Goal: Information Seeking & Learning: Learn about a topic

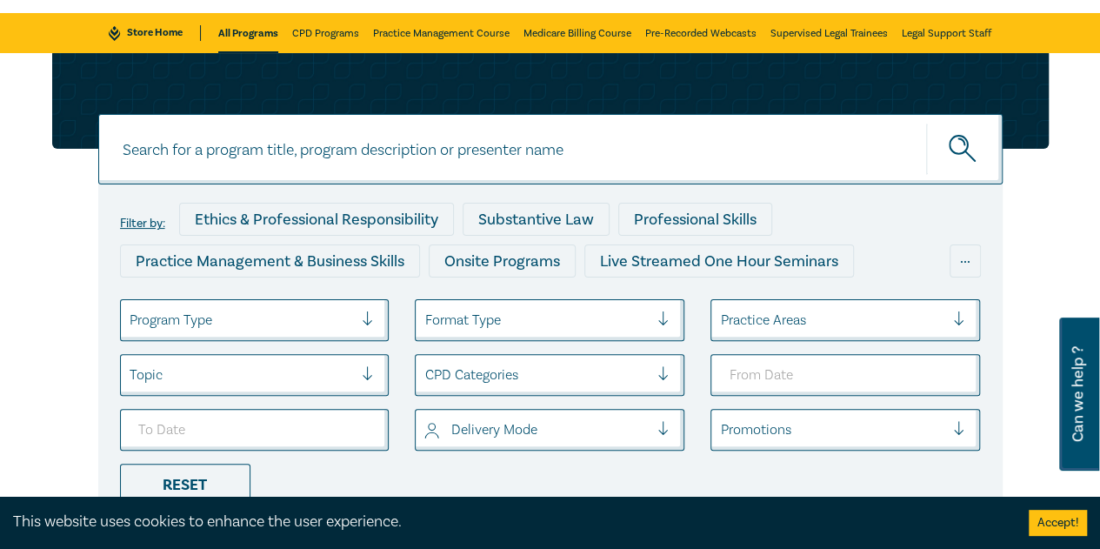
scroll to position [174, 0]
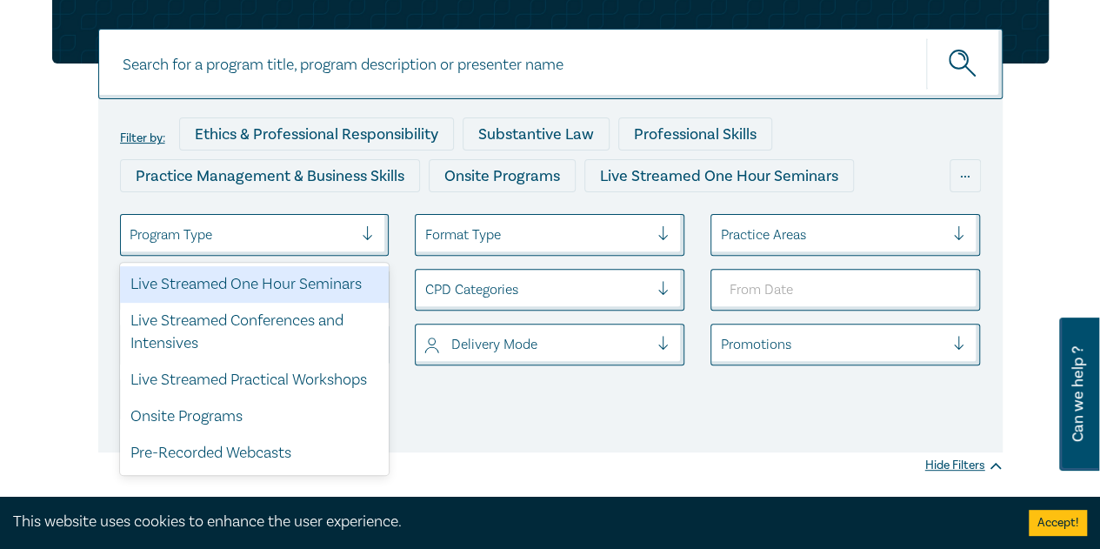
click at [321, 233] on div at bounding box center [242, 234] width 224 height 23
click at [294, 283] on div "Live Streamed One Hour Seminars" at bounding box center [255, 284] width 270 height 37
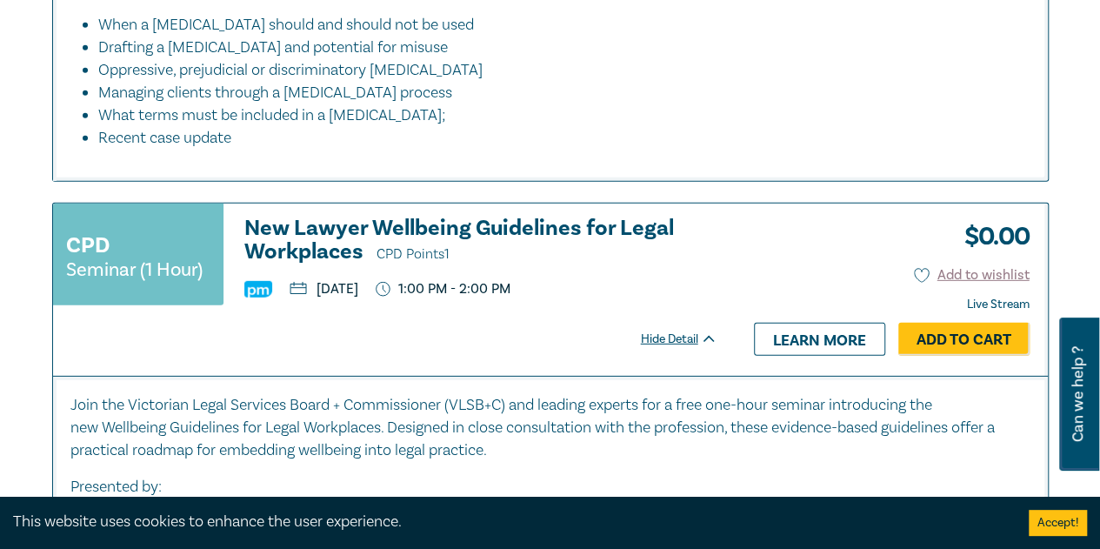
scroll to position [5822, 0]
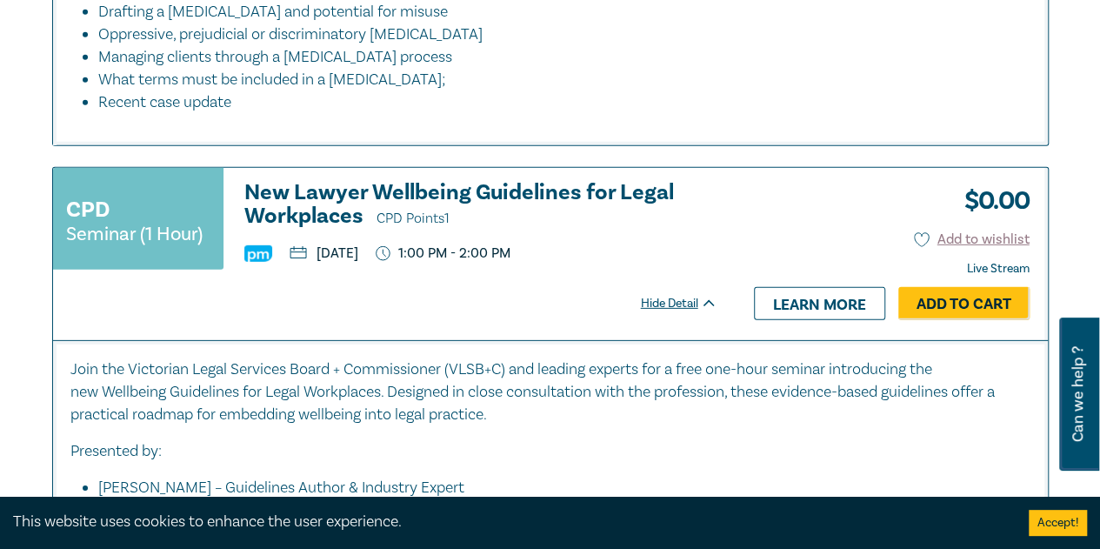
click at [490, 220] on h3 "New Lawyer Wellbeing Guidelines for Legal Workplaces CPD Points 1" at bounding box center [480, 206] width 473 height 50
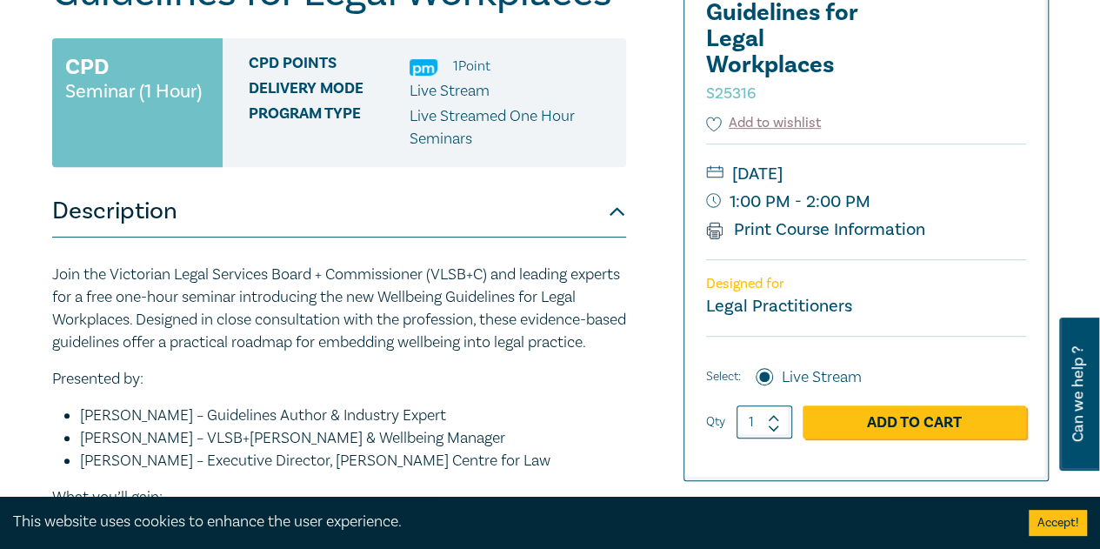
scroll to position [261, 0]
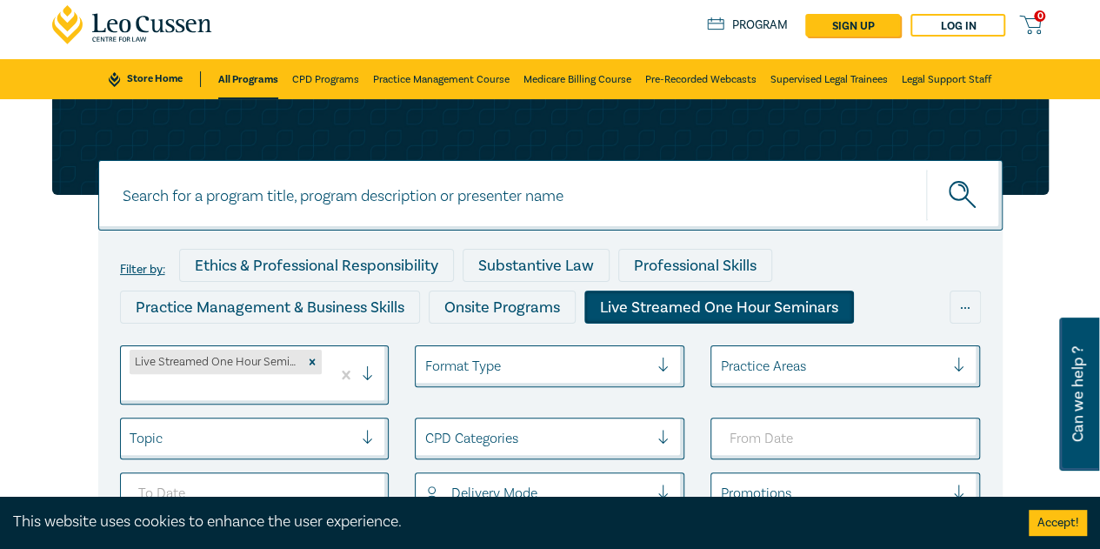
scroll to position [174, 0]
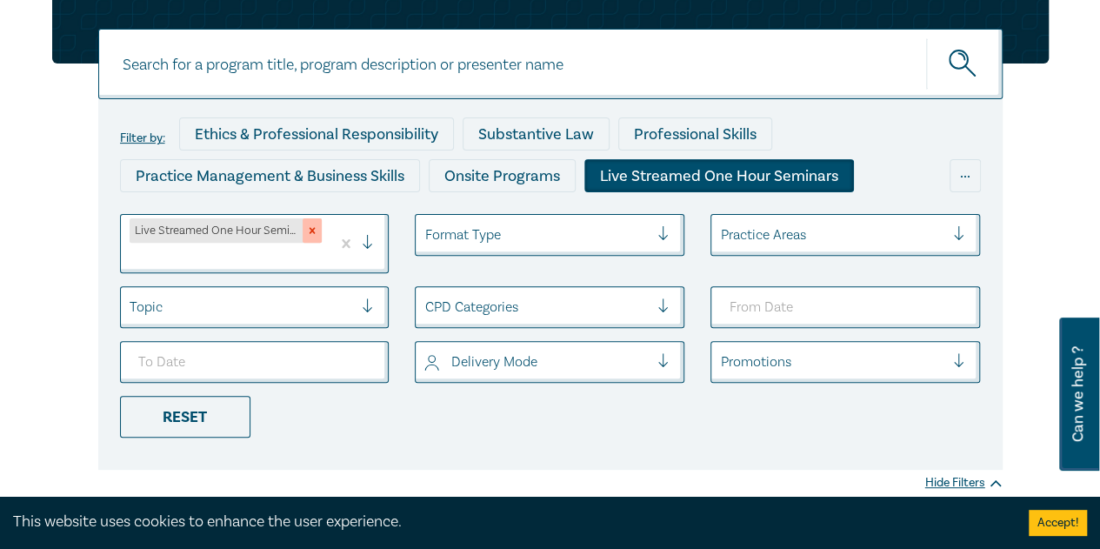
click at [316, 236] on icon "Remove Live Streamed One Hour Seminars" at bounding box center [312, 230] width 12 height 12
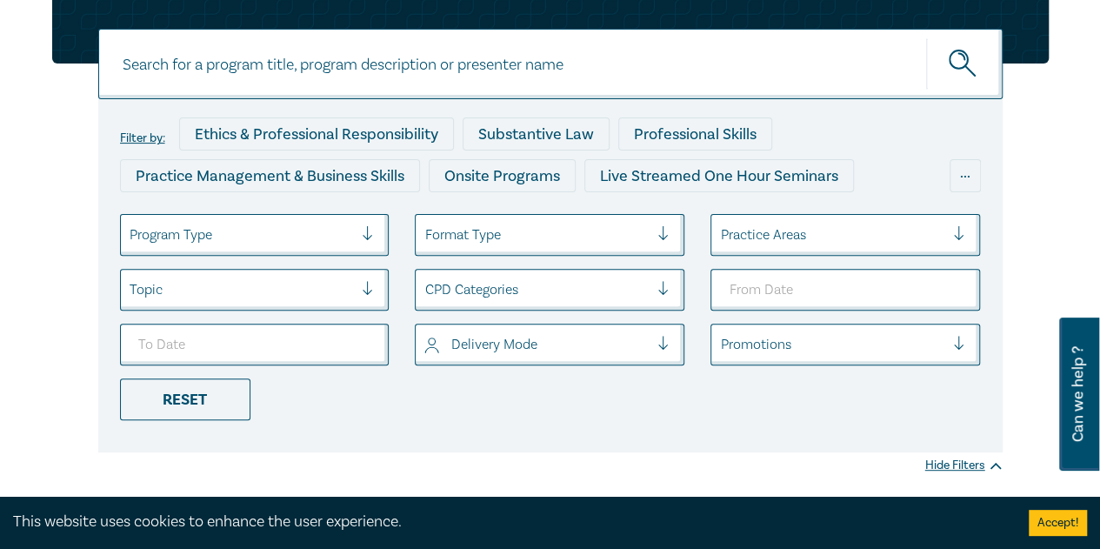
click at [265, 236] on div at bounding box center [242, 234] width 224 height 23
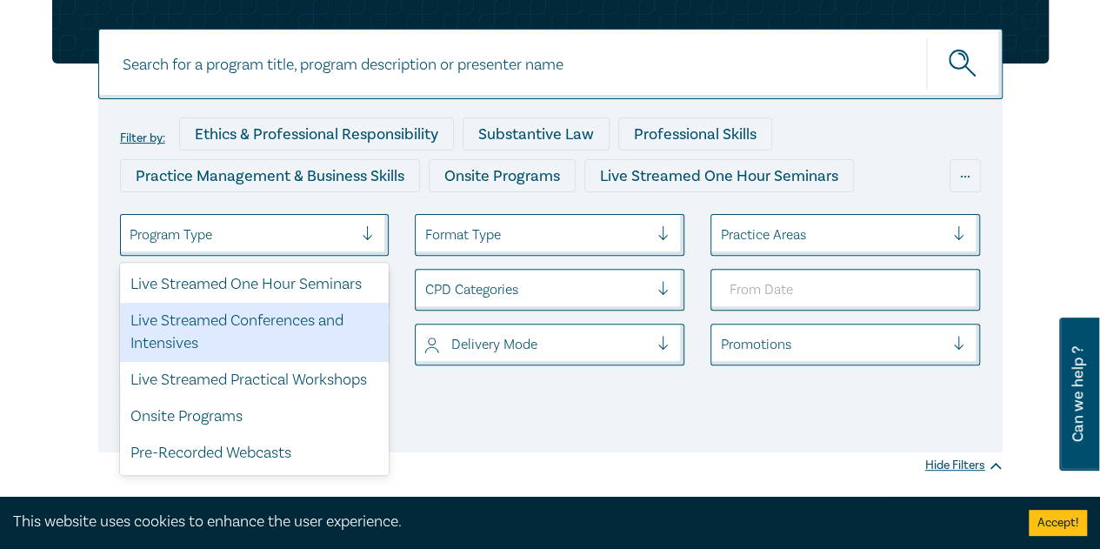
click at [235, 314] on div "Live Streamed Conferences and Intensives" at bounding box center [255, 332] width 270 height 59
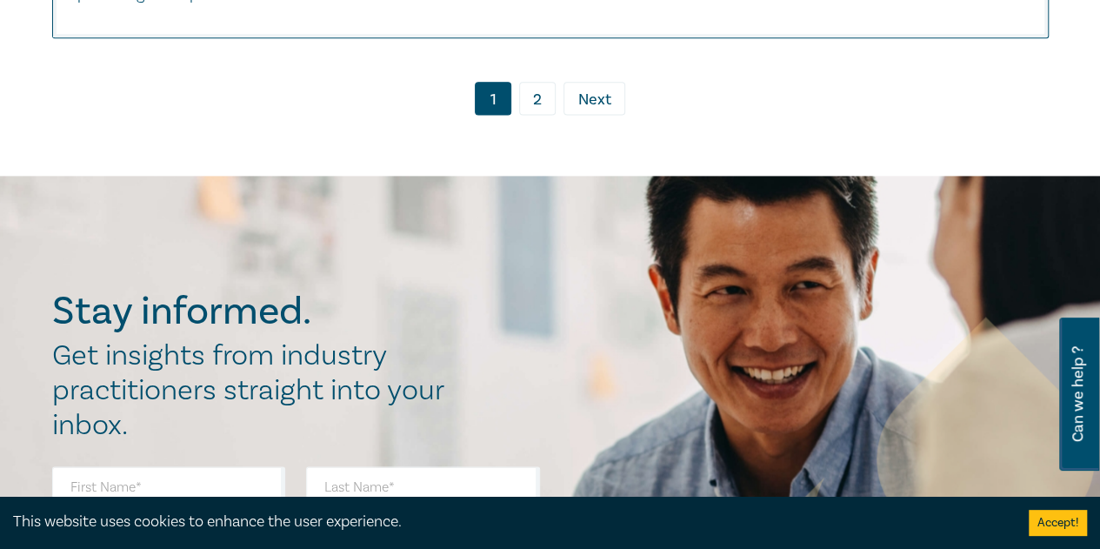
click at [535, 107] on link "2" at bounding box center [537, 98] width 37 height 33
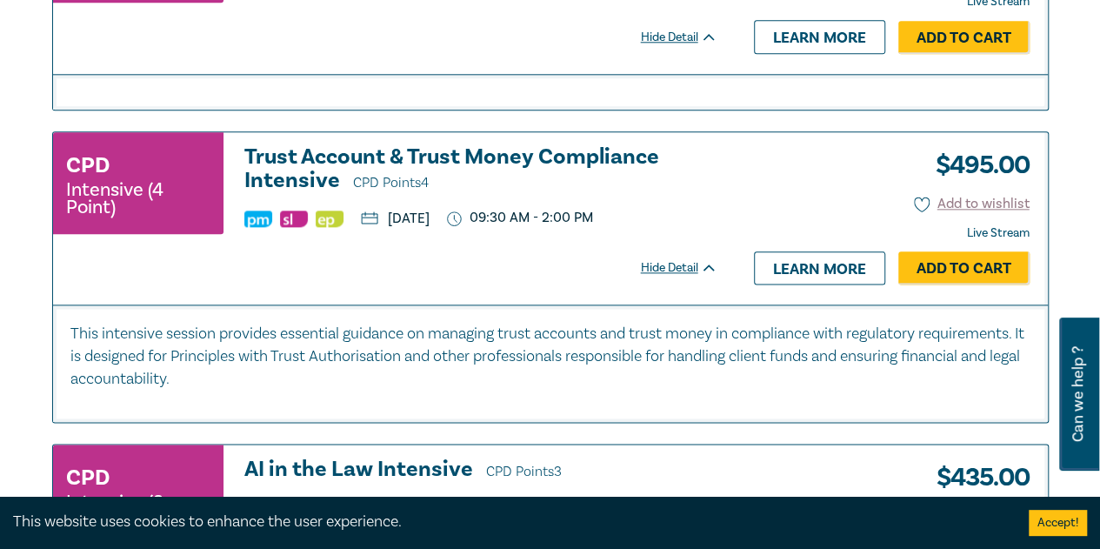
scroll to position [960, 0]
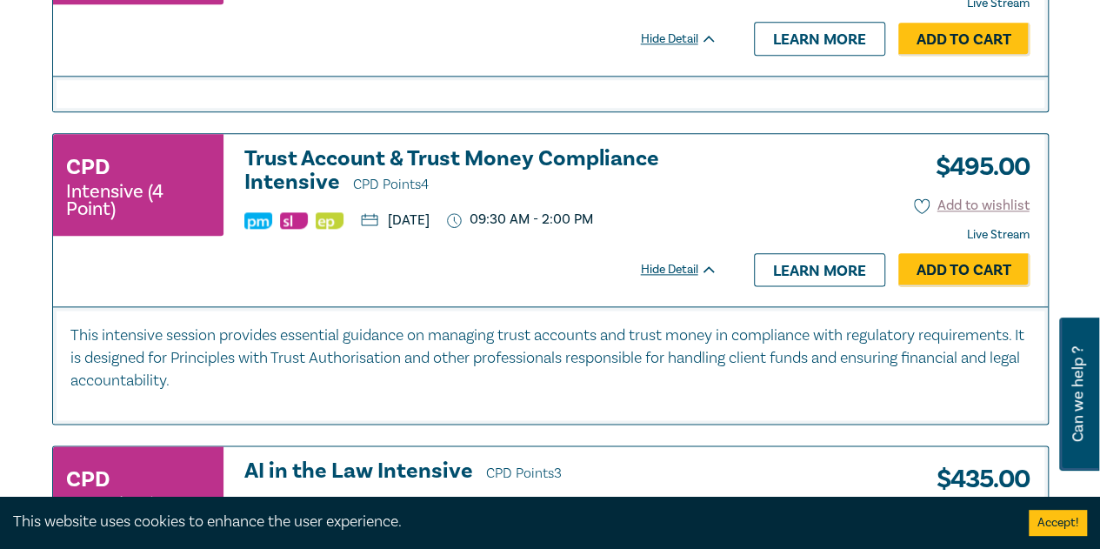
click at [296, 170] on h3 "Trust Account & Trust Money Compliance Intensive CPD Points 4" at bounding box center [480, 172] width 473 height 50
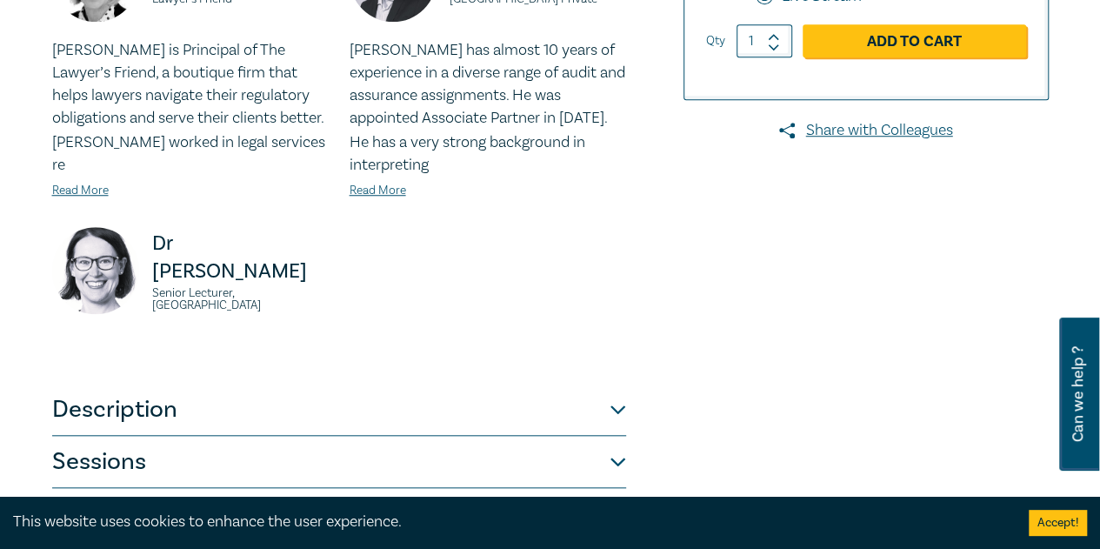
scroll to position [696, 0]
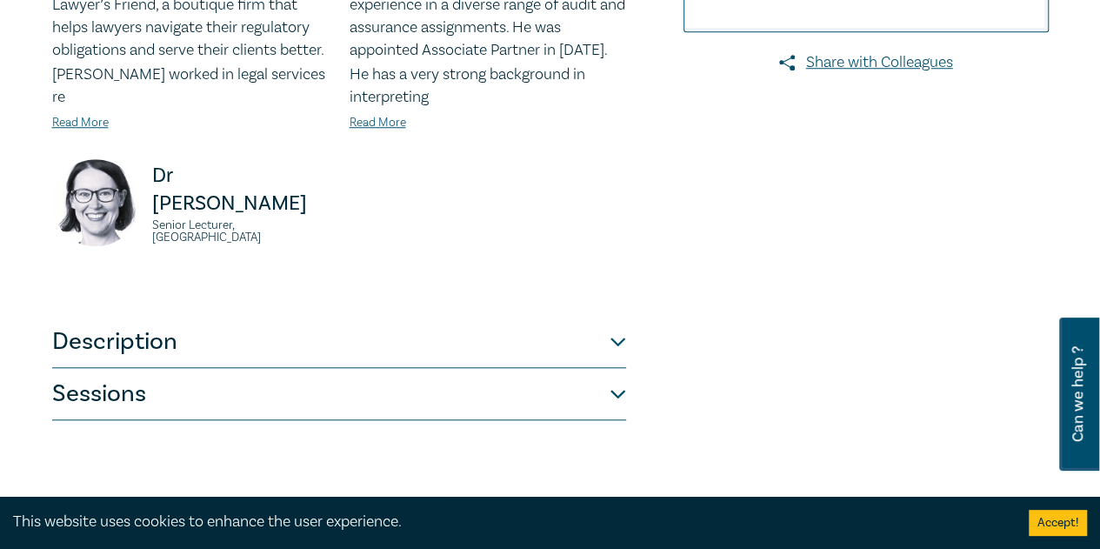
click at [597, 408] on button "Sessions" at bounding box center [339, 394] width 574 height 52
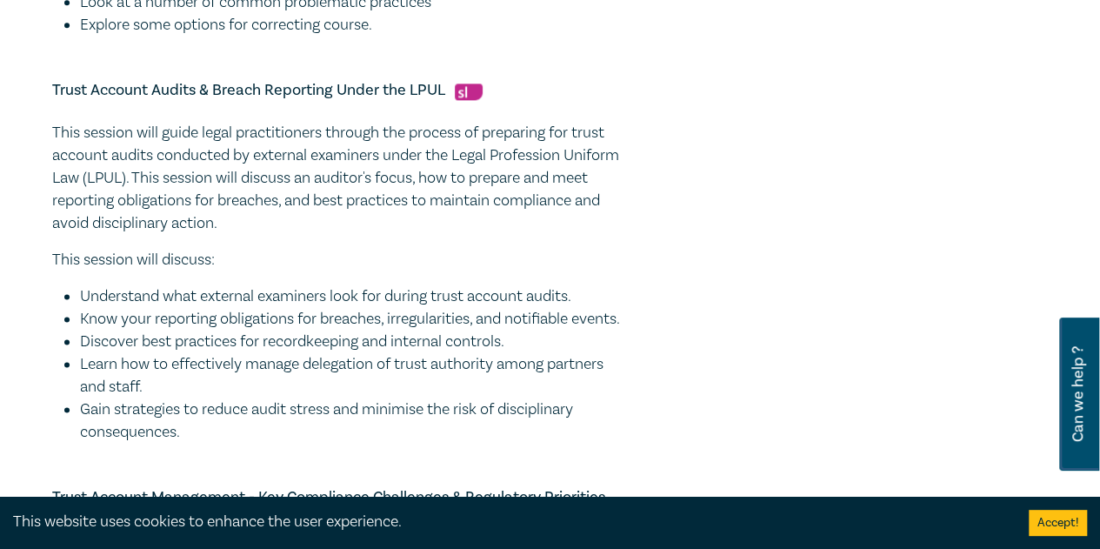
scroll to position [1217, 0]
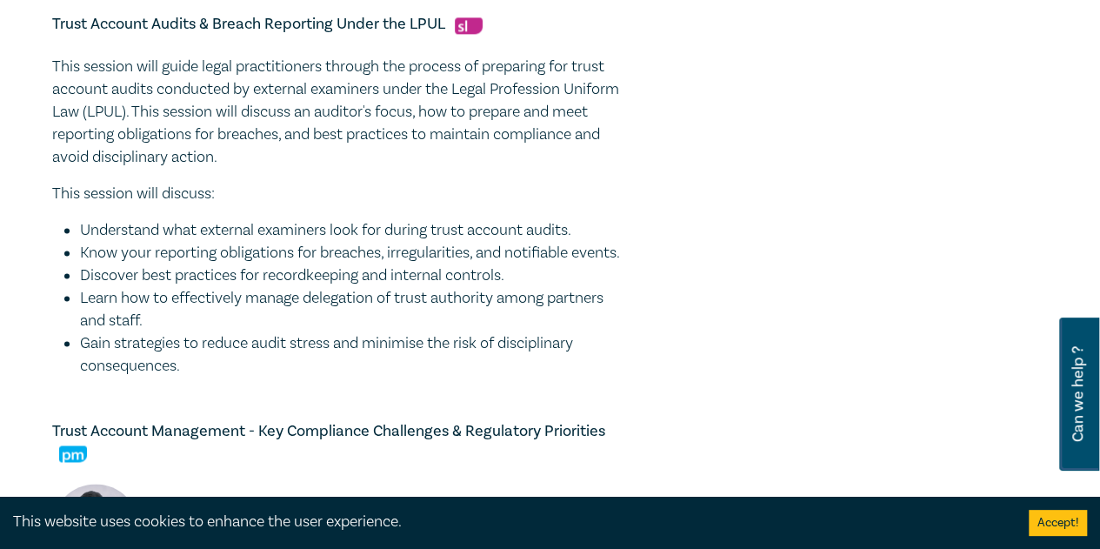
drag, startPoint x: 184, startPoint y: 368, endPoint x: 49, endPoint y: 10, distance: 383.1
click at [49, 10] on div "Trust Account & Trust Money Compliance Intensive I25064 CPD Intensive (4 Point)…" at bounding box center [381, 237] width 678 height 2429
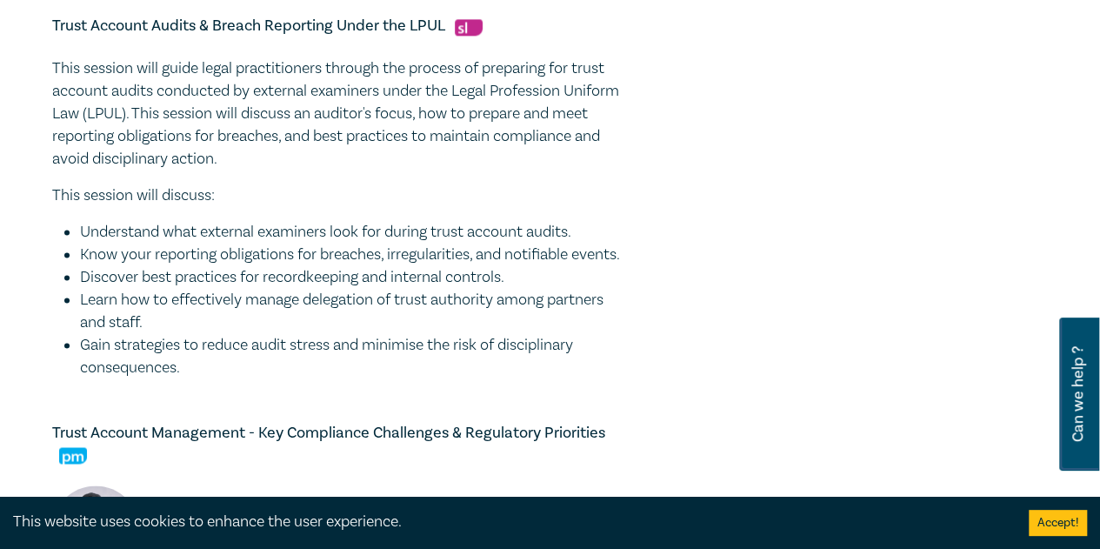
copy div "Trust Account Audits & Breach Reporting Under the LPUL This session will guide …"
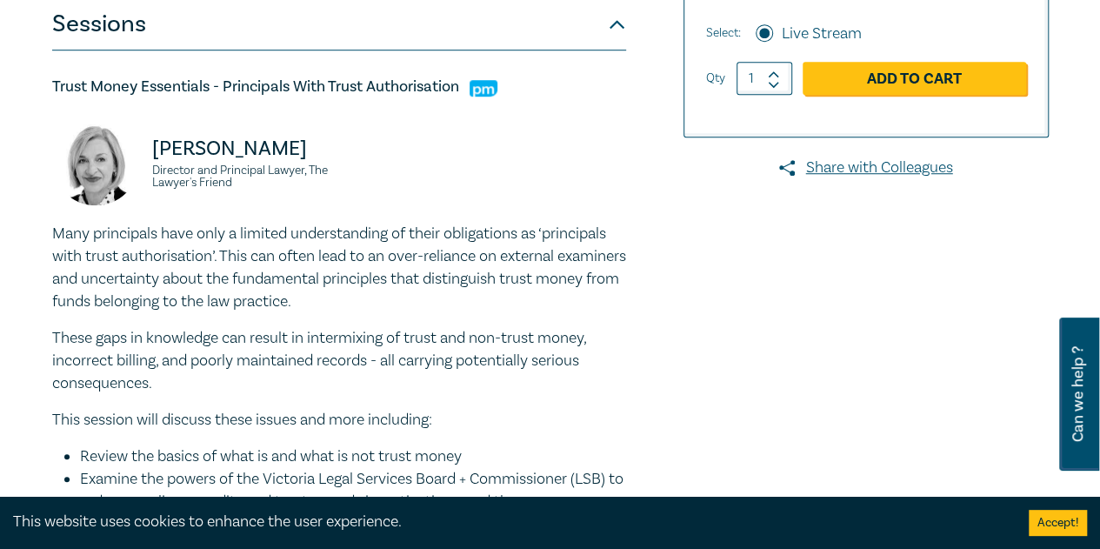
drag, startPoint x: 737, startPoint y: 218, endPoint x: 426, endPoint y: 297, distance: 321.0
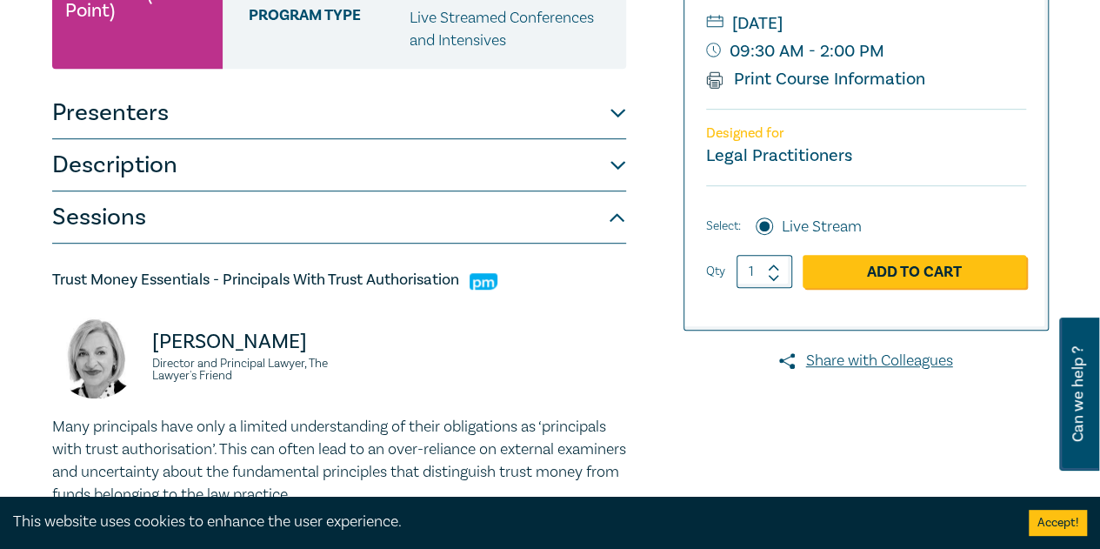
scroll to position [0, 0]
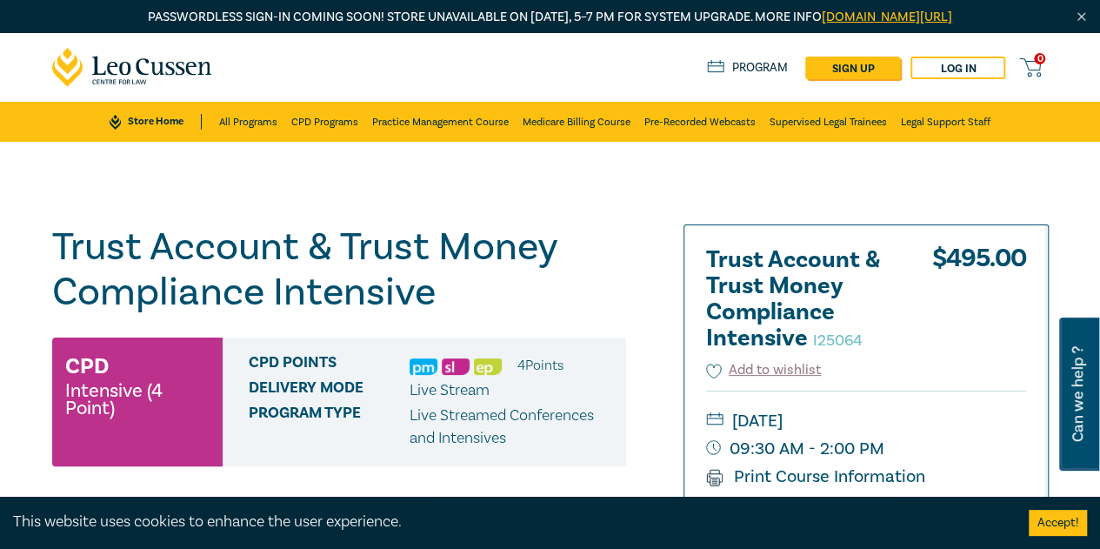
drag, startPoint x: 111, startPoint y: 70, endPoint x: 400, endPoint y: 63, distance: 288.8
click at [400, 63] on div "0 $ NaN Store Home About us Program sign up Log in 0" at bounding box center [550, 67] width 1017 height 69
click at [237, 117] on link "All Programs" at bounding box center [248, 122] width 58 height 40
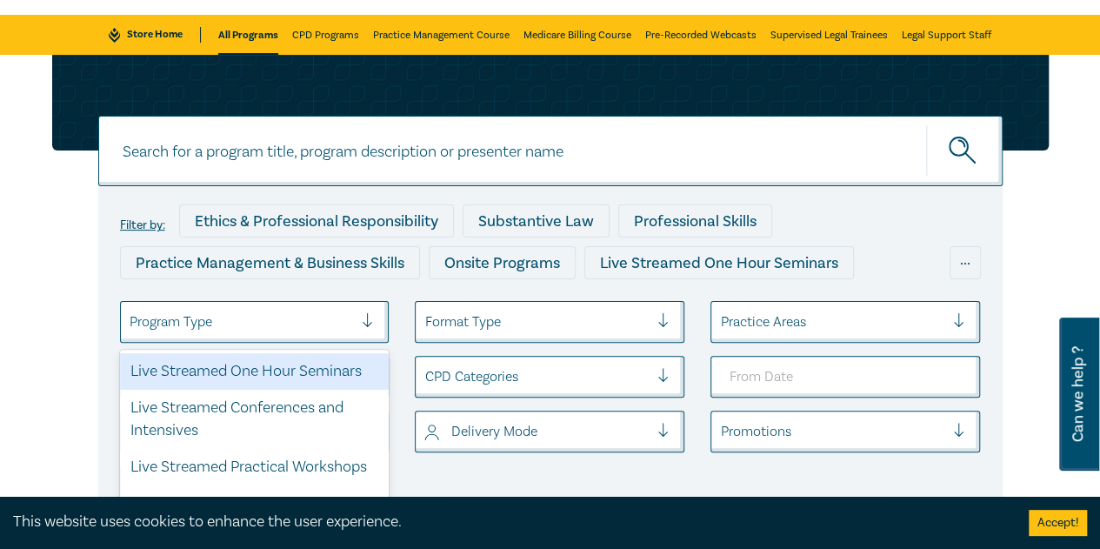
click at [297, 314] on div at bounding box center [242, 321] width 224 height 23
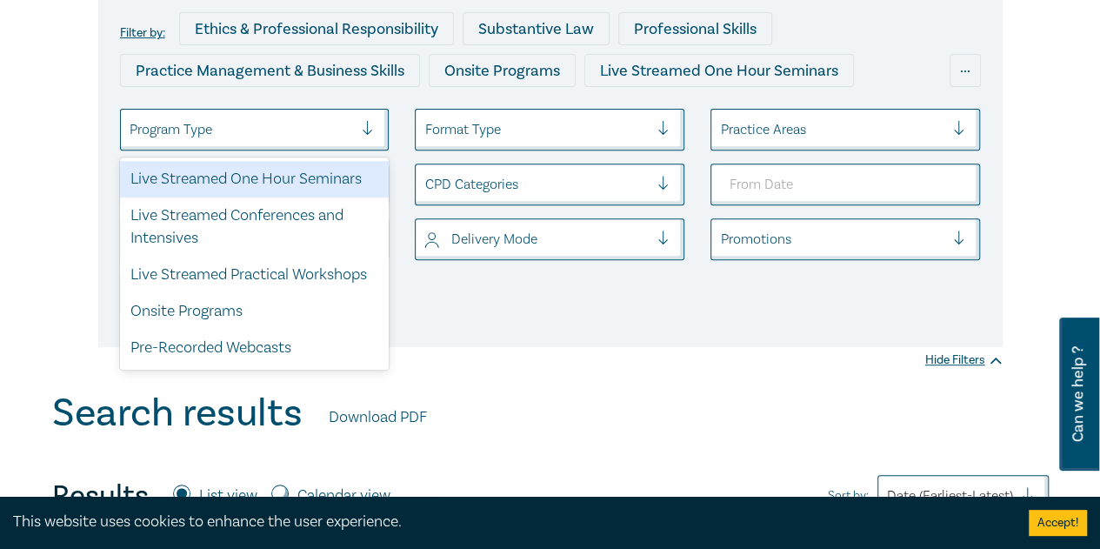
scroll to position [280, 0]
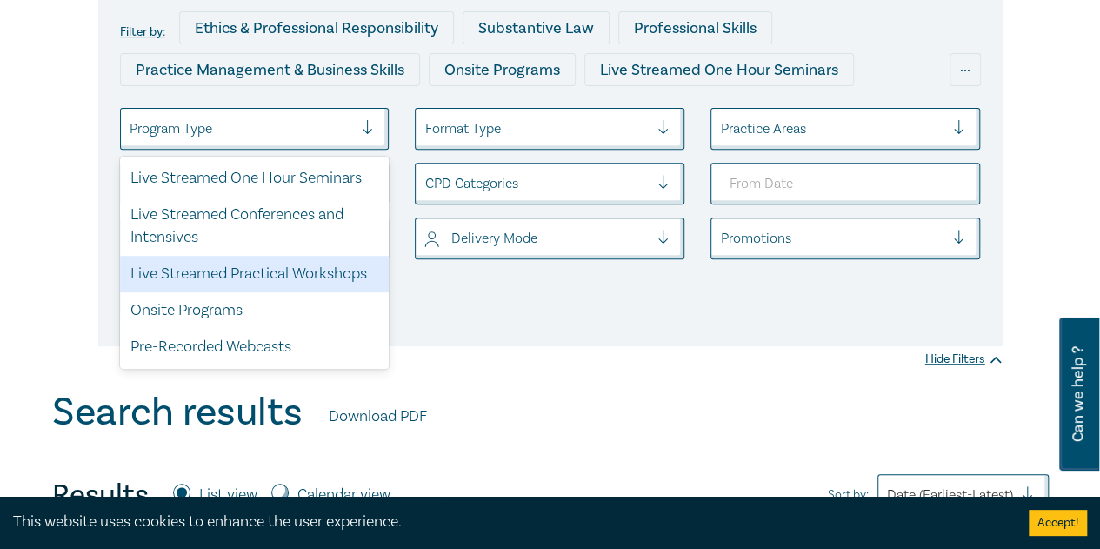
click at [297, 277] on div "Live Streamed Practical Workshops" at bounding box center [255, 274] width 270 height 37
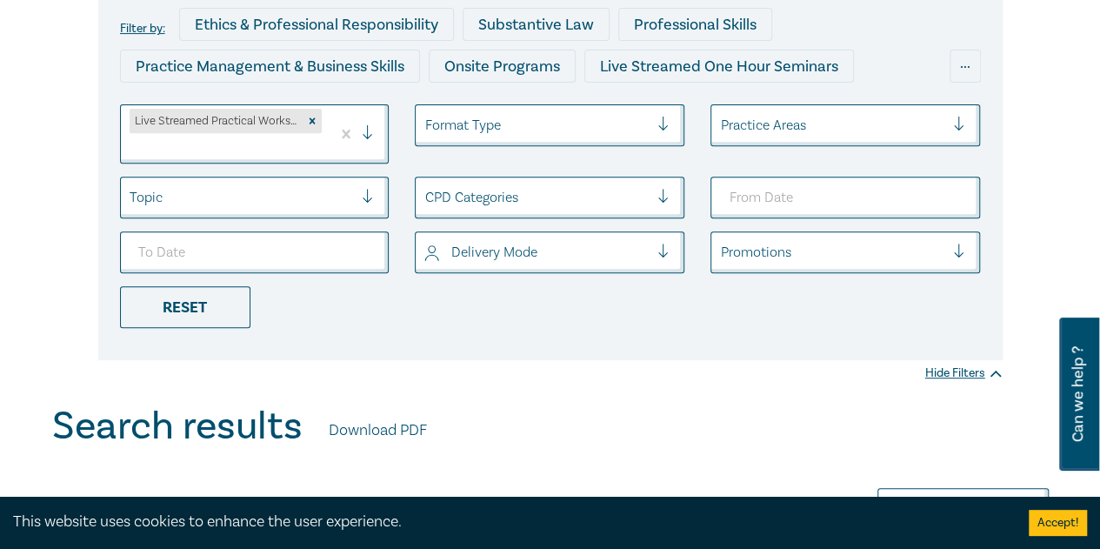
scroll to position [280, 0]
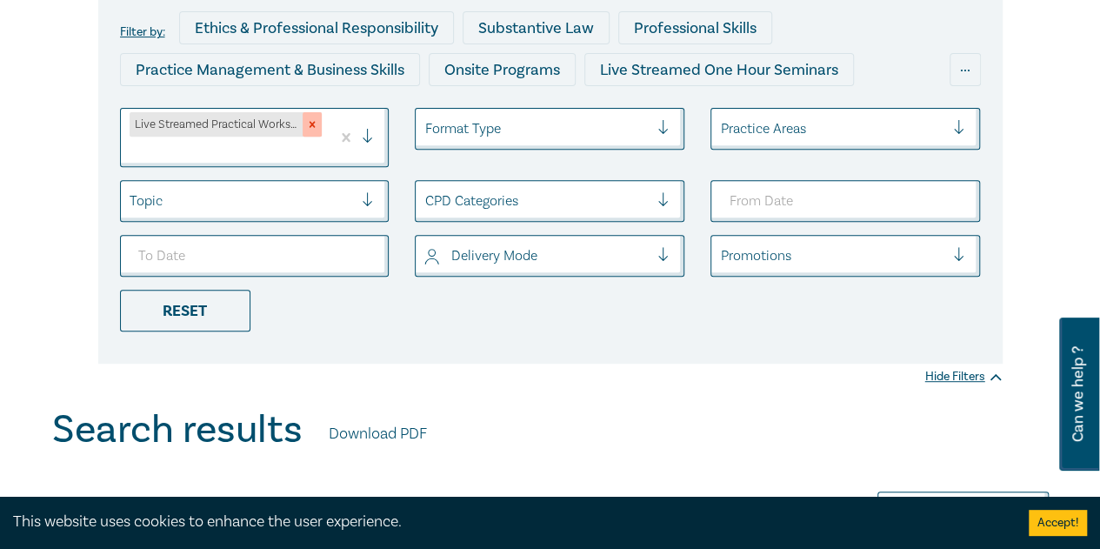
click at [315, 127] on icon "Remove Live Streamed Practical Workshops" at bounding box center [312, 124] width 12 height 12
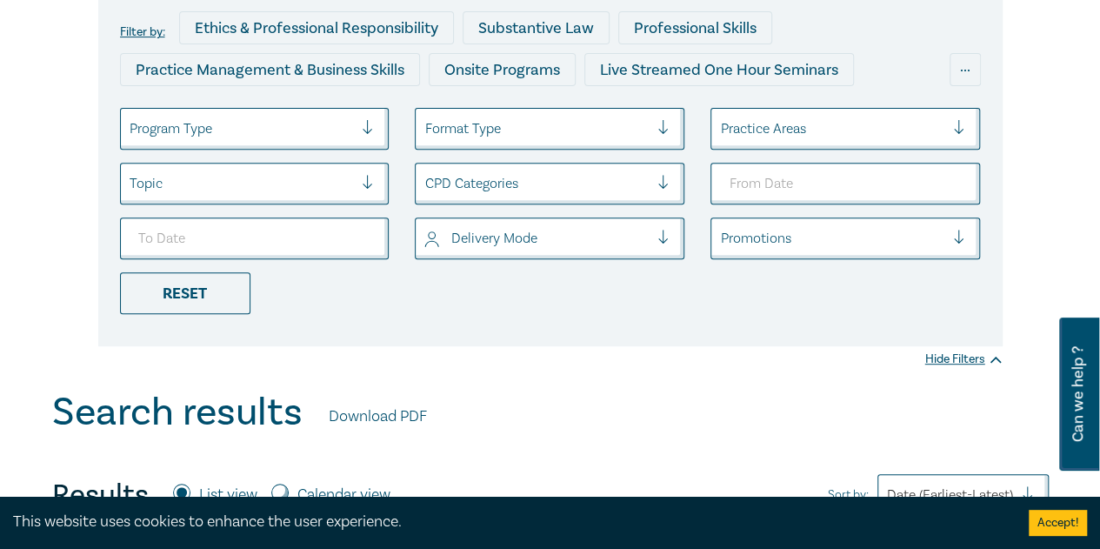
click at [668, 177] on div at bounding box center [670, 183] width 26 height 17
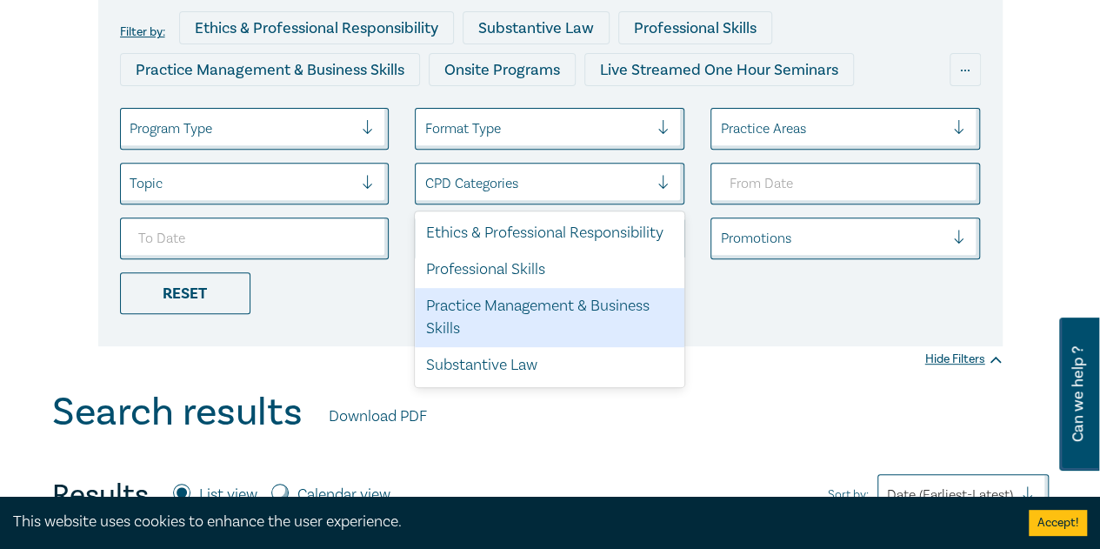
click at [341, 314] on div "Filter by: Ethics & Professional Responsibility Substantive Law Professional Sk…" at bounding box center [550, 169] width 904 height 353
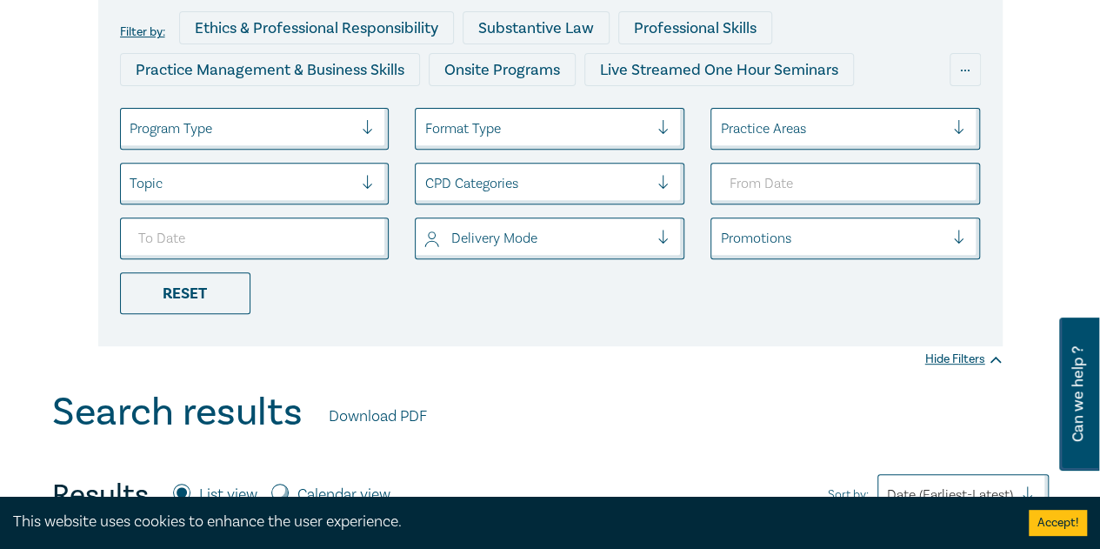
click at [276, 126] on div at bounding box center [242, 128] width 224 height 23
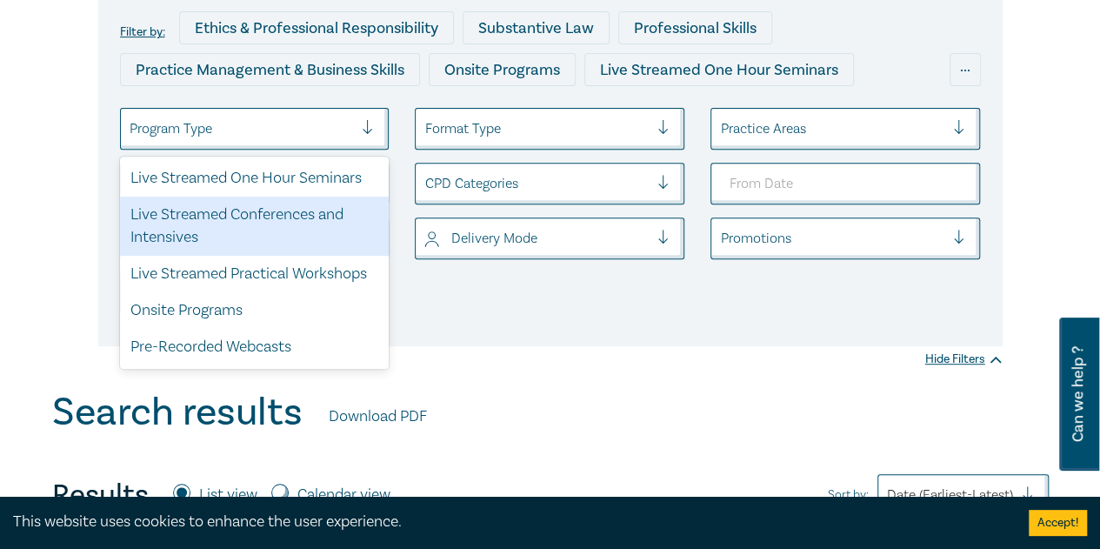
click at [219, 210] on div "Live Streamed Conferences and Intensives" at bounding box center [255, 226] width 270 height 59
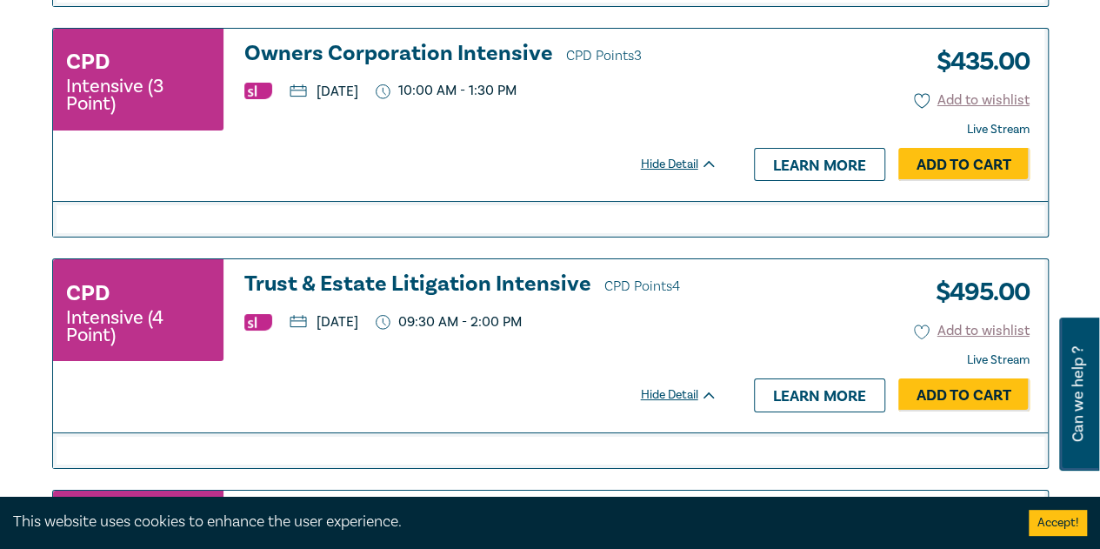
scroll to position [3237, 0]
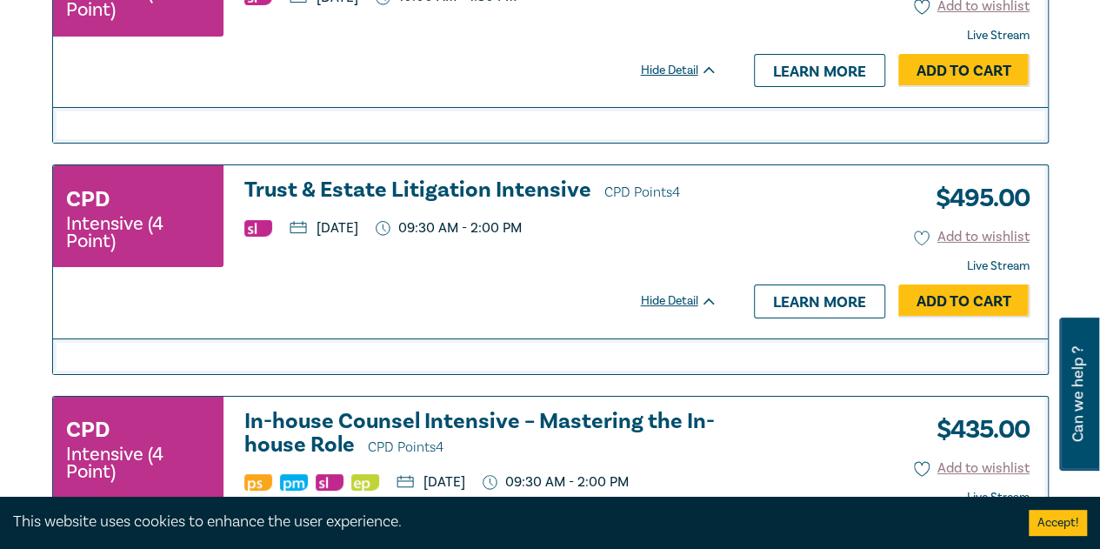
click at [362, 178] on h3 "Trust & Estate Litigation Intensive CPD Points 4" at bounding box center [480, 191] width 473 height 26
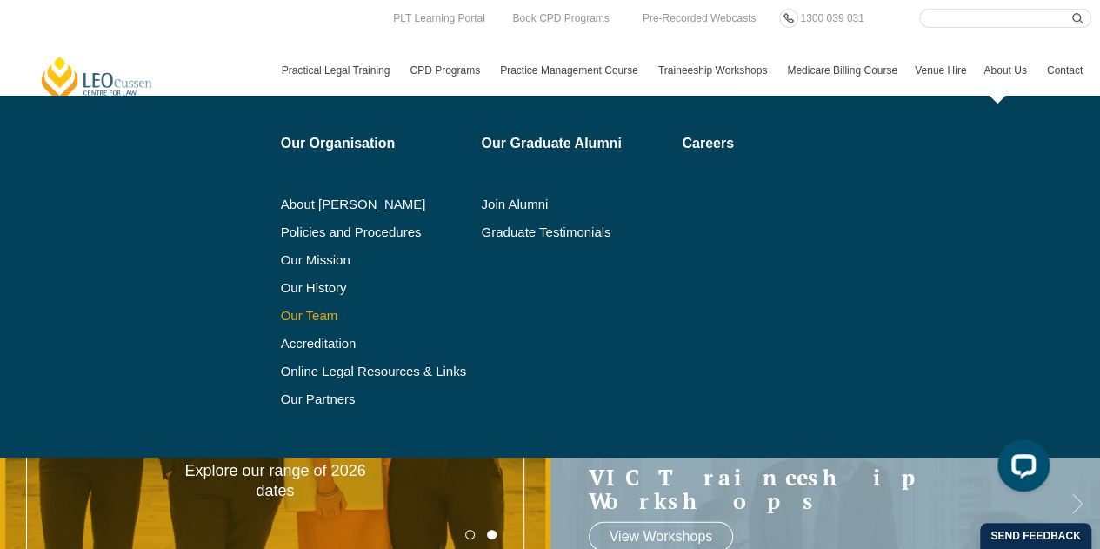
click at [316, 309] on link "Our Team" at bounding box center [375, 316] width 189 height 14
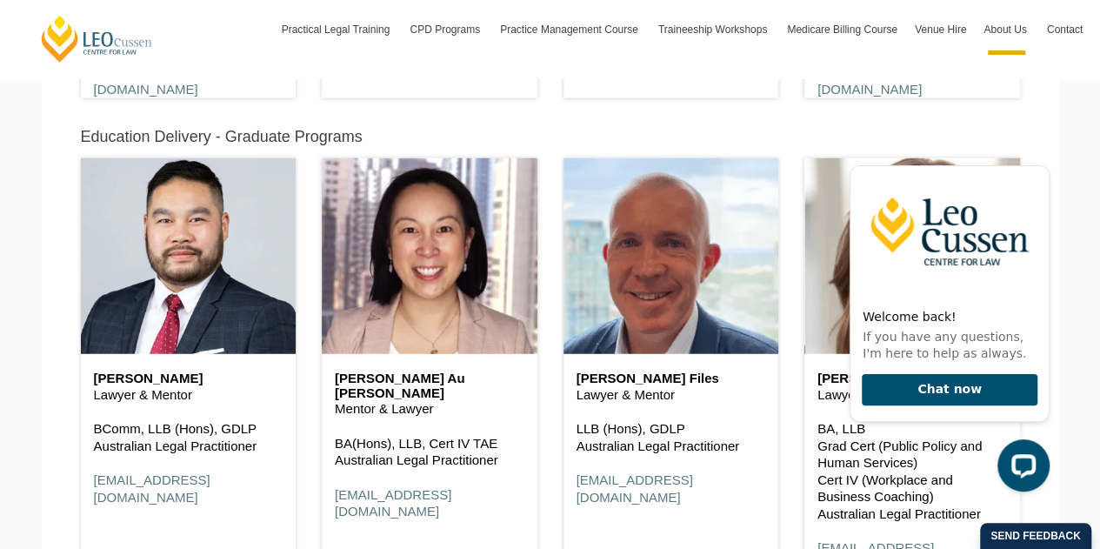
scroll to position [2174, 0]
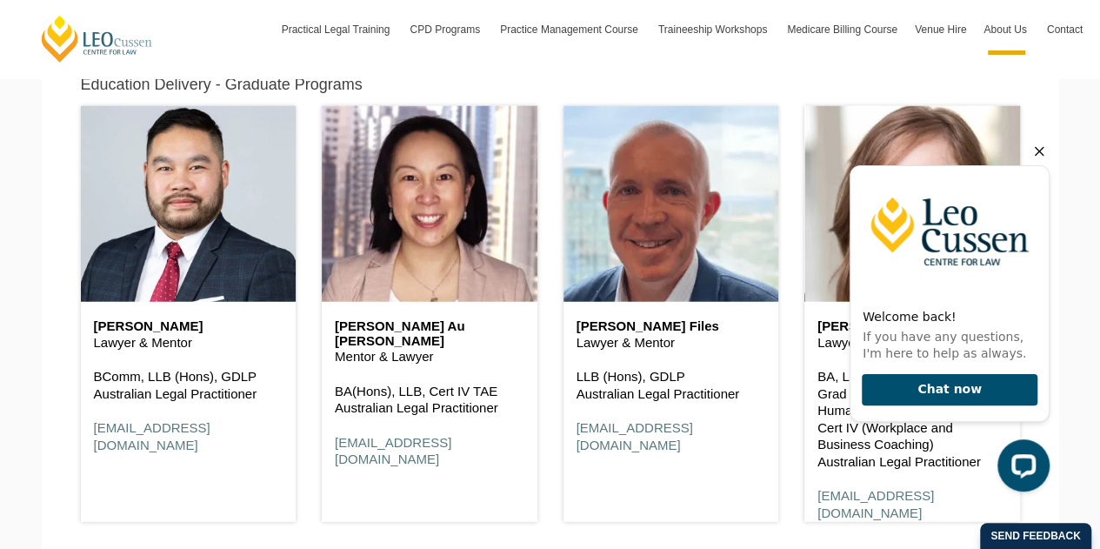
click at [1048, 150] on icon "Hide greeting" at bounding box center [1039, 151] width 21 height 21
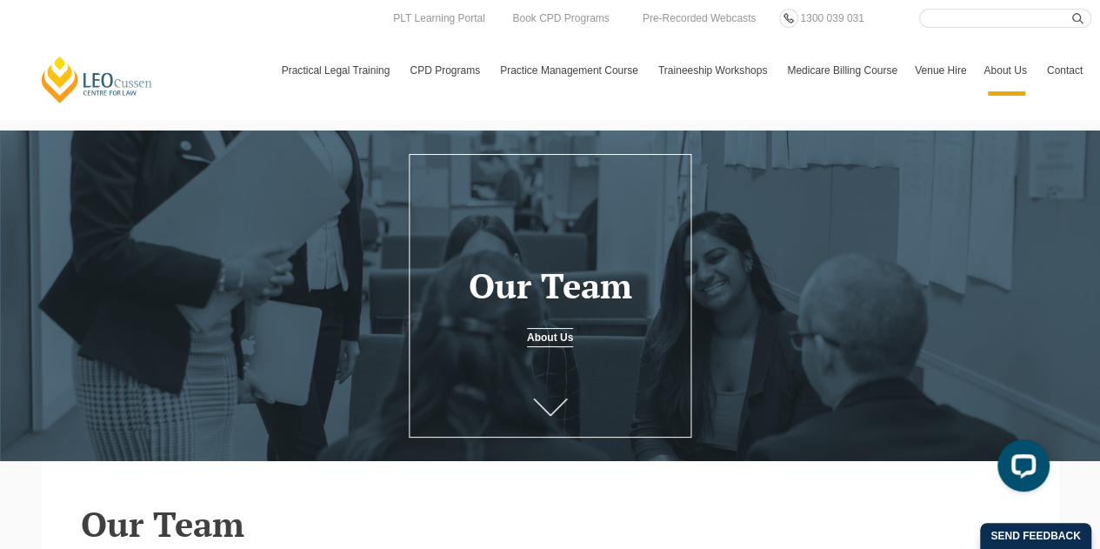
scroll to position [0, 0]
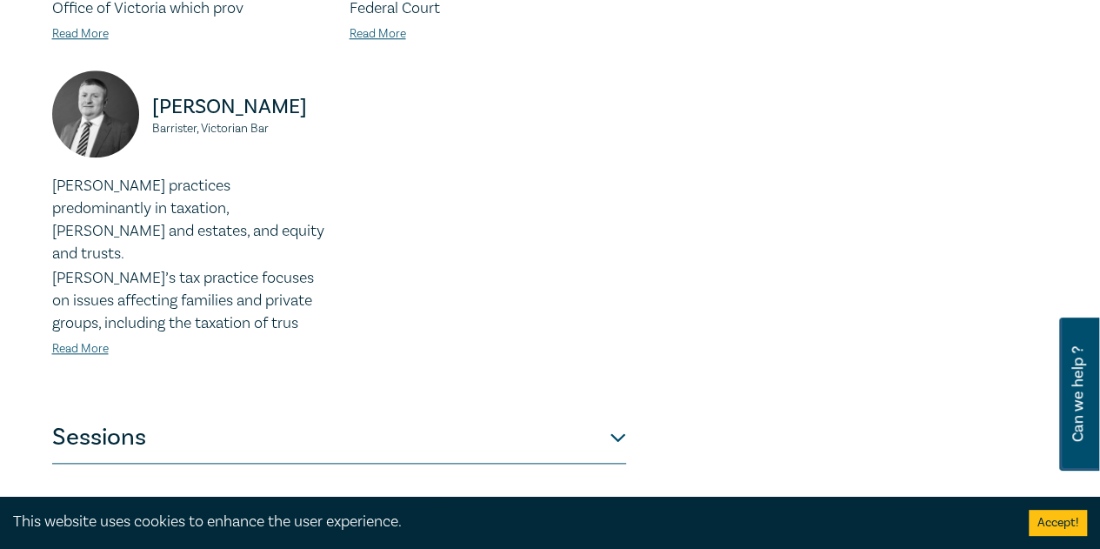
scroll to position [870, 0]
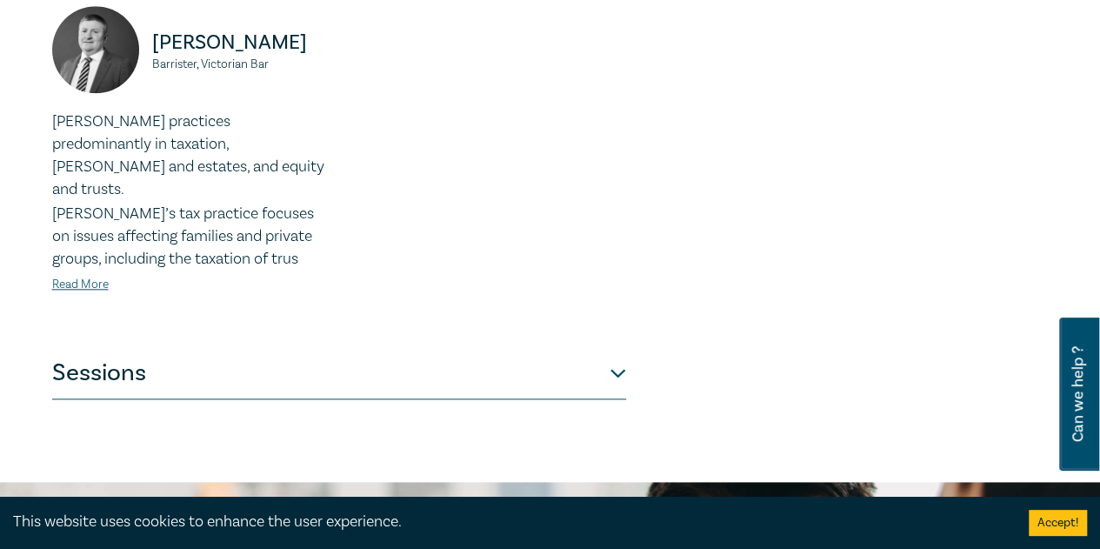
click at [577, 347] on button "Sessions" at bounding box center [339, 373] width 574 height 52
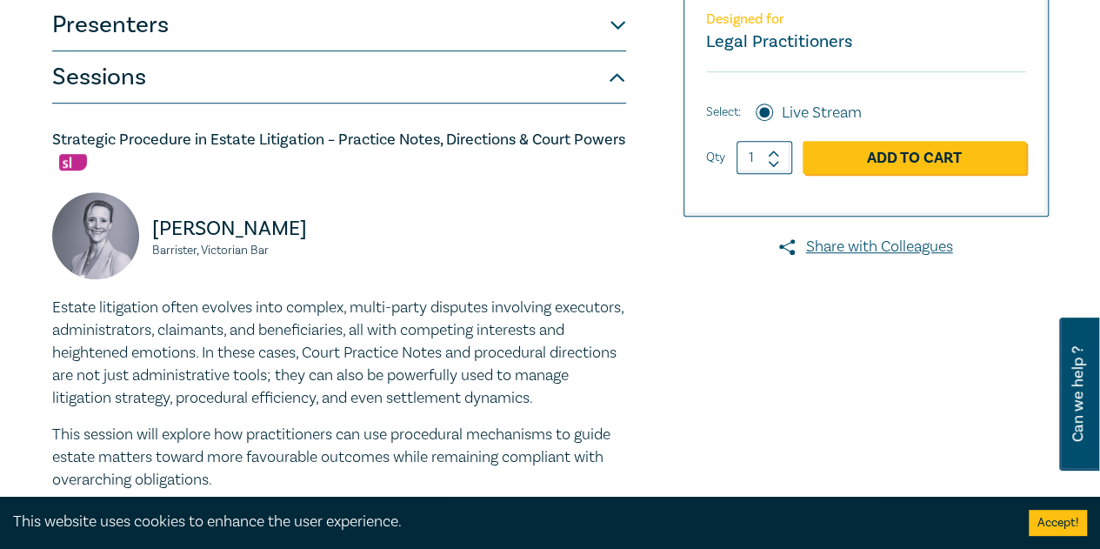
scroll to position [522, 0]
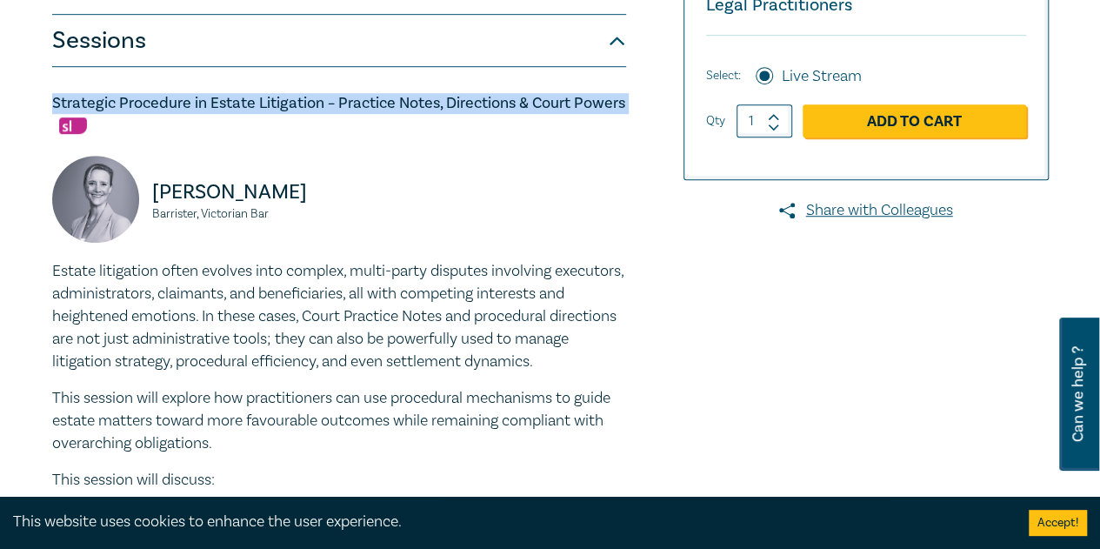
drag, startPoint x: 104, startPoint y: 126, endPoint x: 24, endPoint y: 97, distance: 85.3
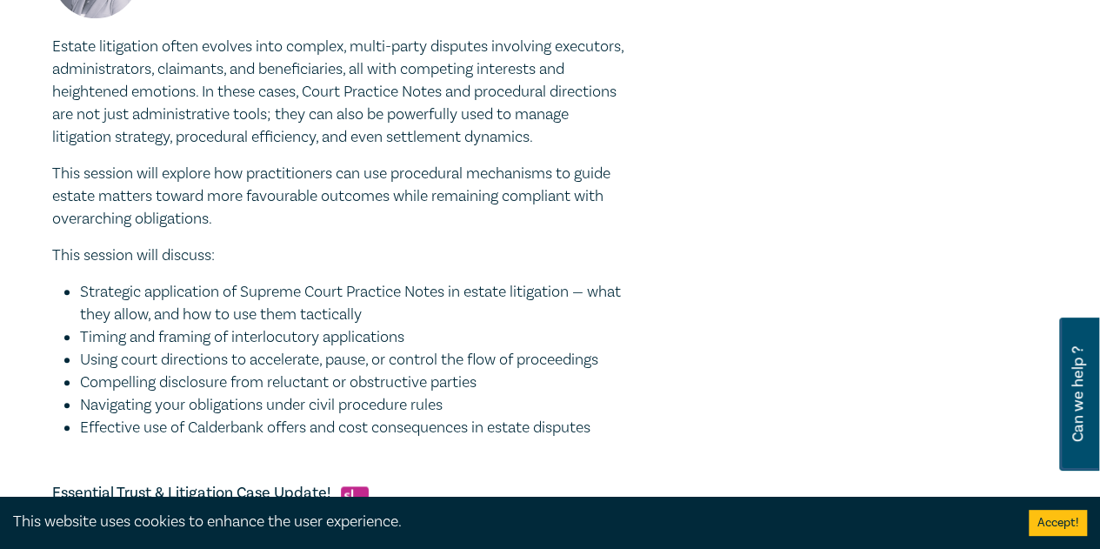
scroll to position [783, 0]
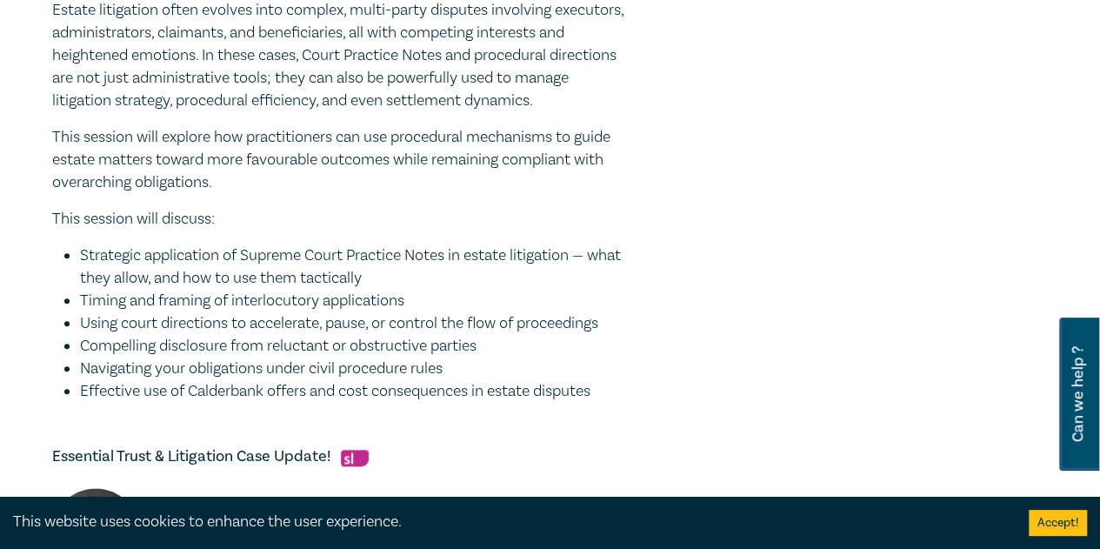
drag, startPoint x: 610, startPoint y: 397, endPoint x: 39, endPoint y: 17, distance: 685.7
click at [39, 17] on div "Trust & Estate Litigation Intensive I25056 CPD Intensive (4 Point) CPD Points 4…" at bounding box center [550, 503] width 1100 height 2288
click at [446, 211] on p "This session will discuss:" at bounding box center [339, 219] width 574 height 23
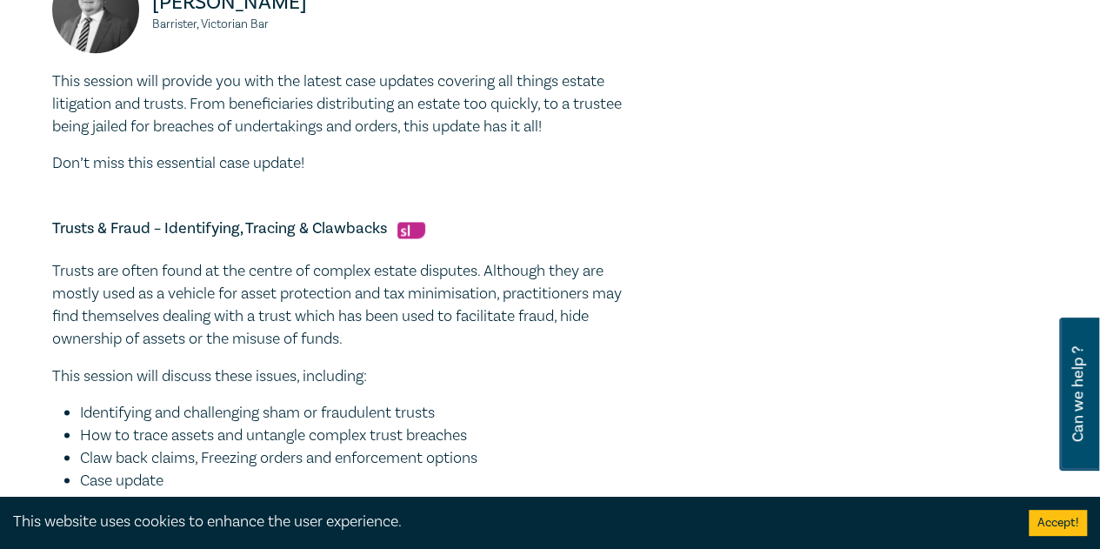
scroll to position [1478, 0]
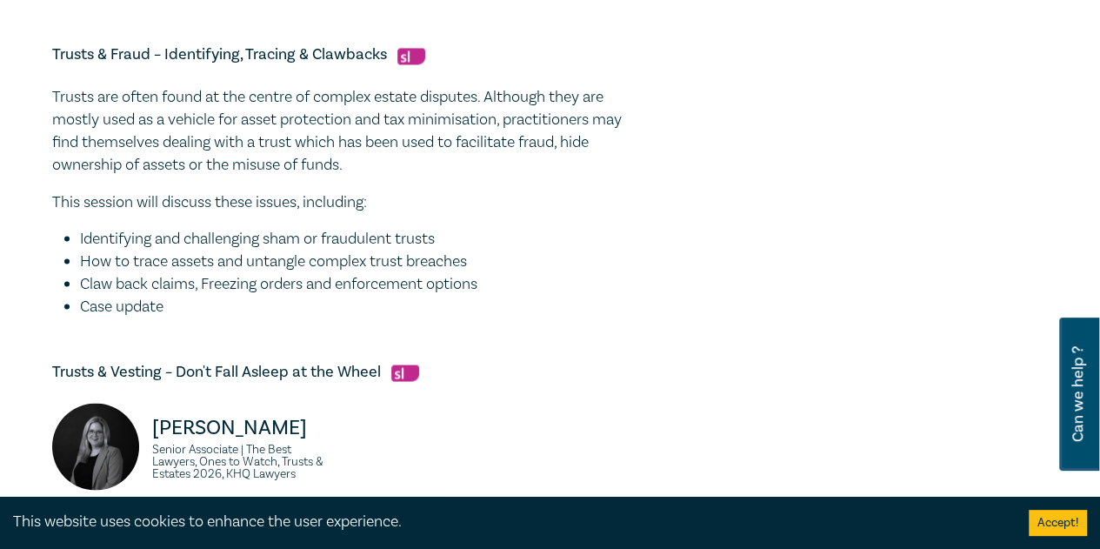
drag, startPoint x: 171, startPoint y: 315, endPoint x: 51, endPoint y: 105, distance: 241.5
click at [52, 105] on div "Trusts are often found at the centre of complex estate disputes. Although they …" at bounding box center [339, 201] width 574 height 231
click at [210, 297] on li "Case update" at bounding box center [353, 306] width 546 height 23
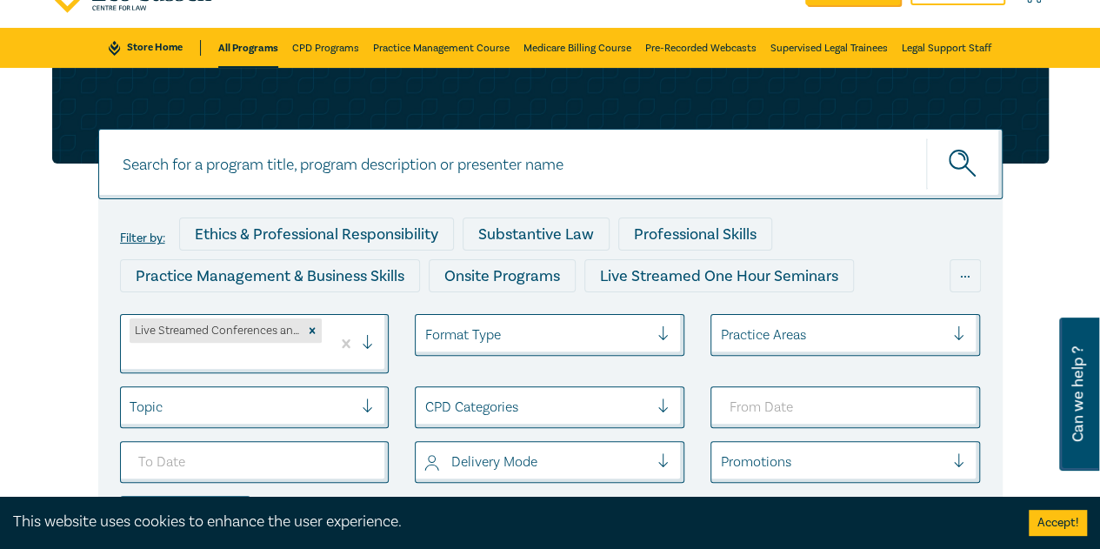
scroll to position [174, 0]
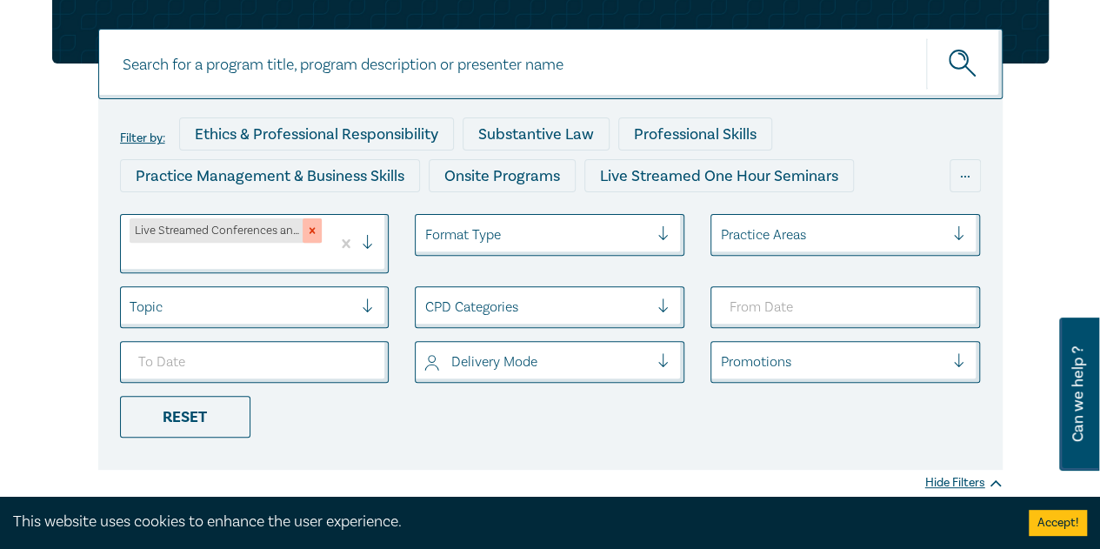
click at [313, 229] on icon "Remove Live Streamed Conferences and Intensives" at bounding box center [313, 231] width 6 height 6
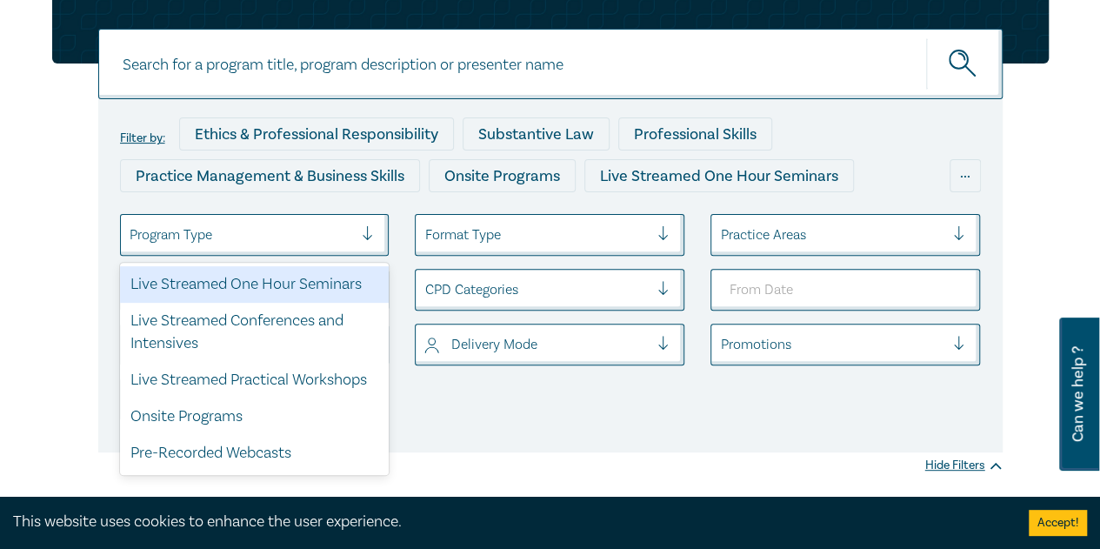
click at [310, 234] on div at bounding box center [242, 234] width 224 height 23
click at [290, 284] on div "Live Streamed One Hour Seminars" at bounding box center [255, 284] width 270 height 37
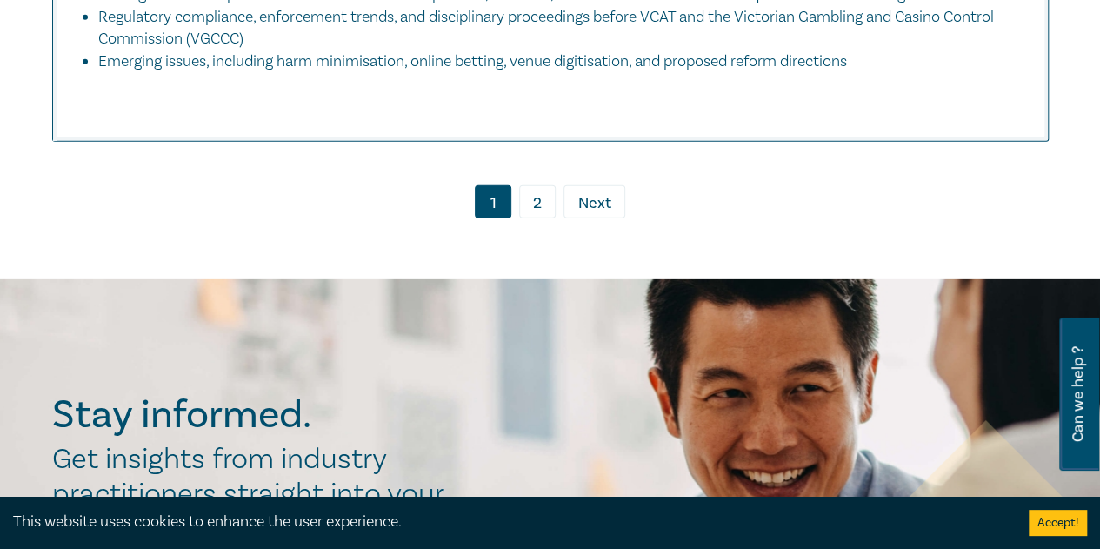
click at [536, 218] on link "2" at bounding box center [537, 201] width 37 height 33
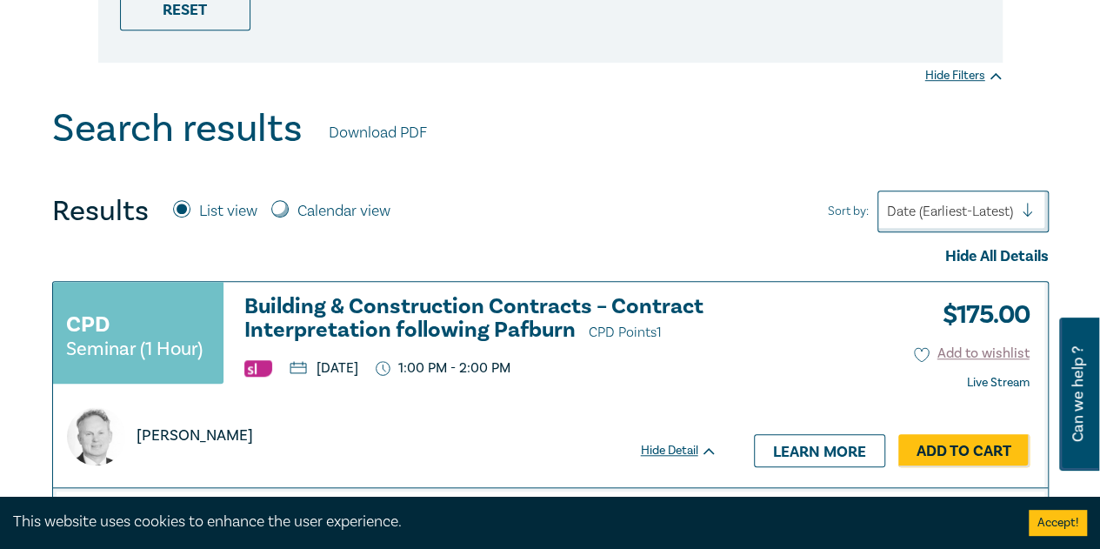
scroll to position [682, 0]
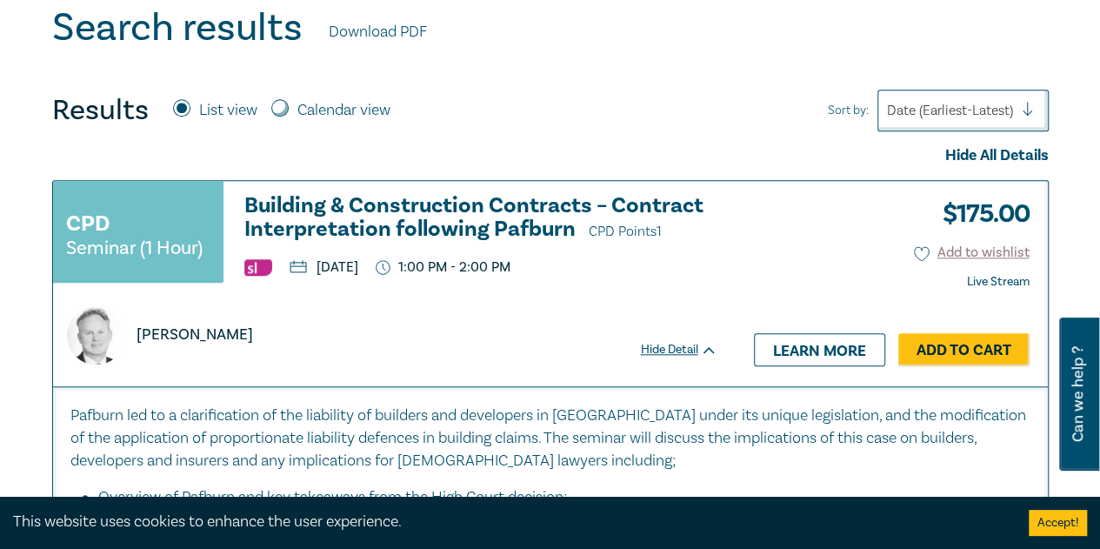
click at [454, 223] on h3 "Building & Construction Contracts – Contract Interpretation following Pafburn C…" at bounding box center [480, 219] width 473 height 50
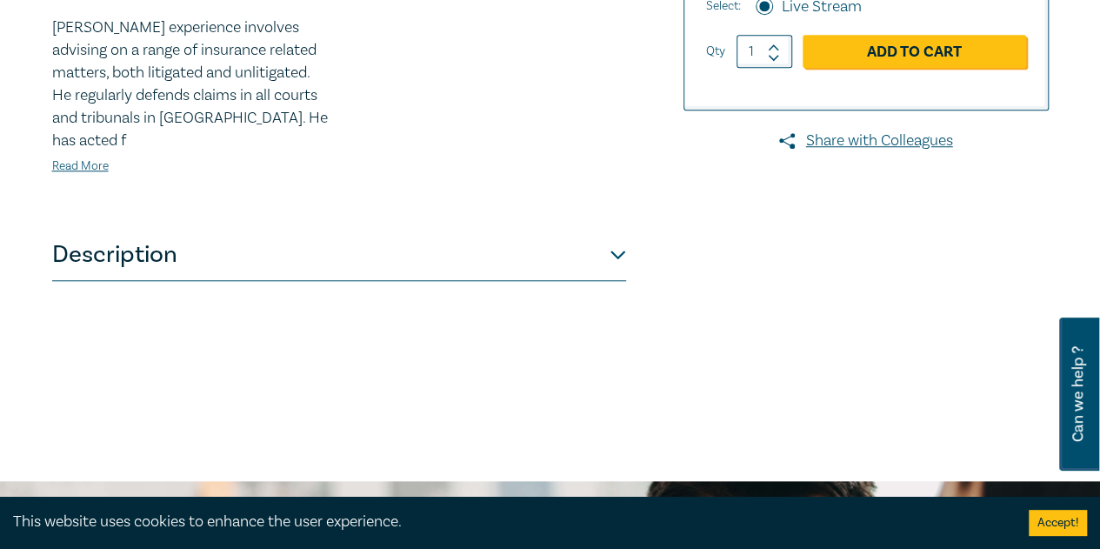
scroll to position [783, 0]
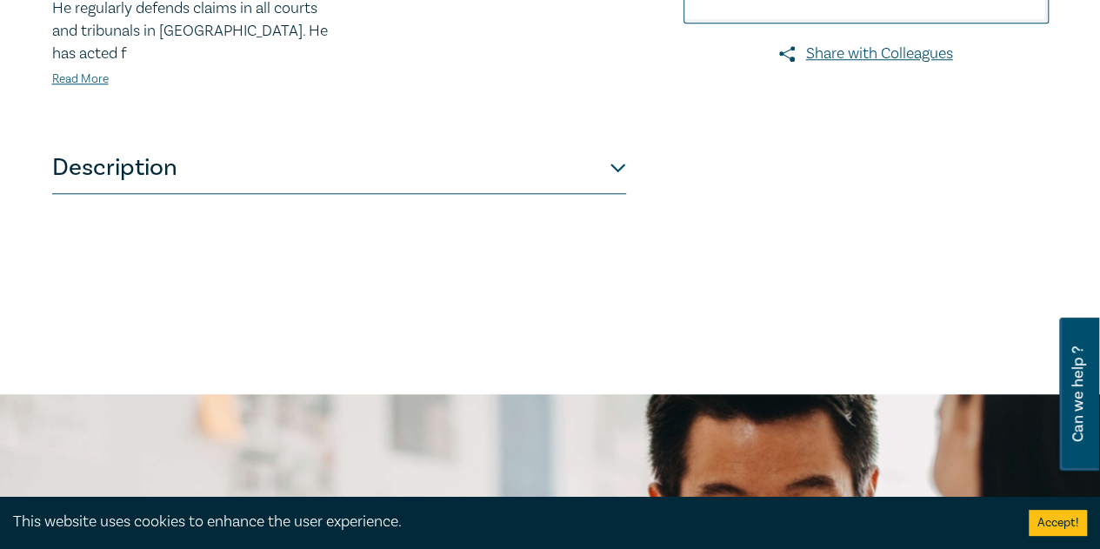
click at [598, 152] on button "Description" at bounding box center [339, 168] width 574 height 52
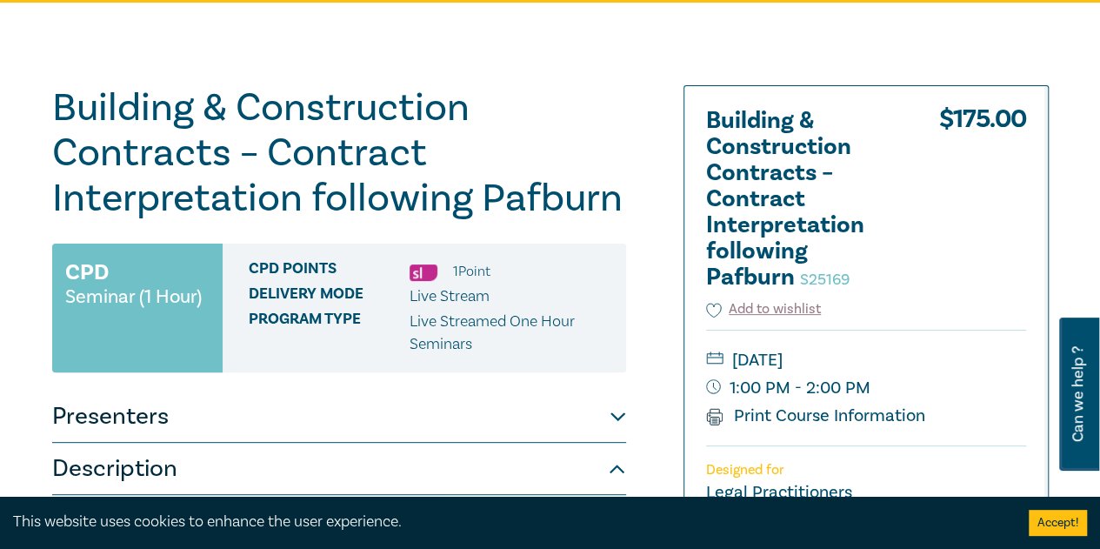
scroll to position [87, 0]
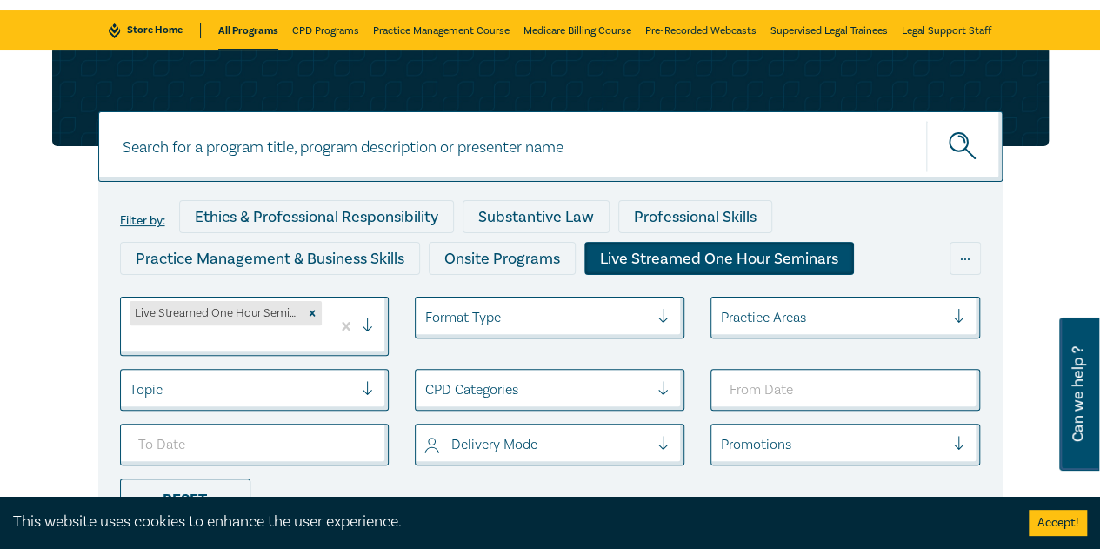
scroll to position [261, 0]
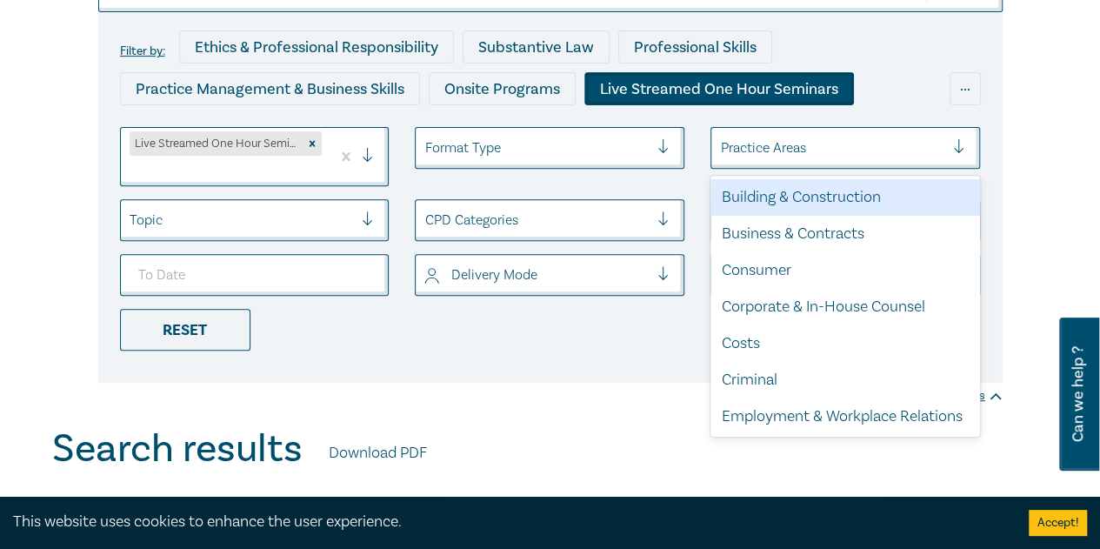
click at [829, 144] on div at bounding box center [832, 148] width 224 height 23
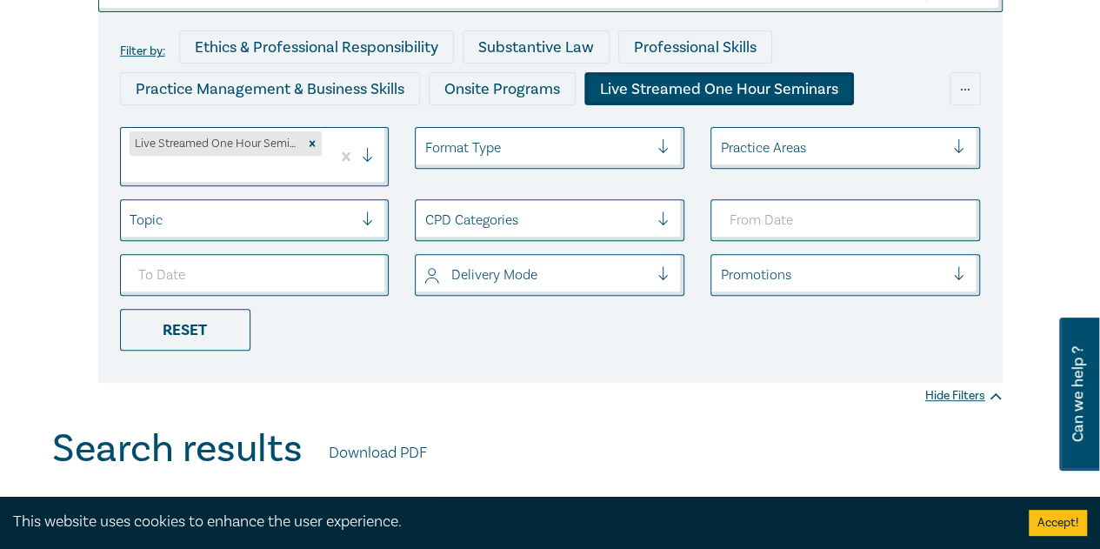
click at [538, 357] on div "Filter by: Ethics & Professional Responsibility Substantive Law Professional Sk…" at bounding box center [550, 197] width 904 height 370
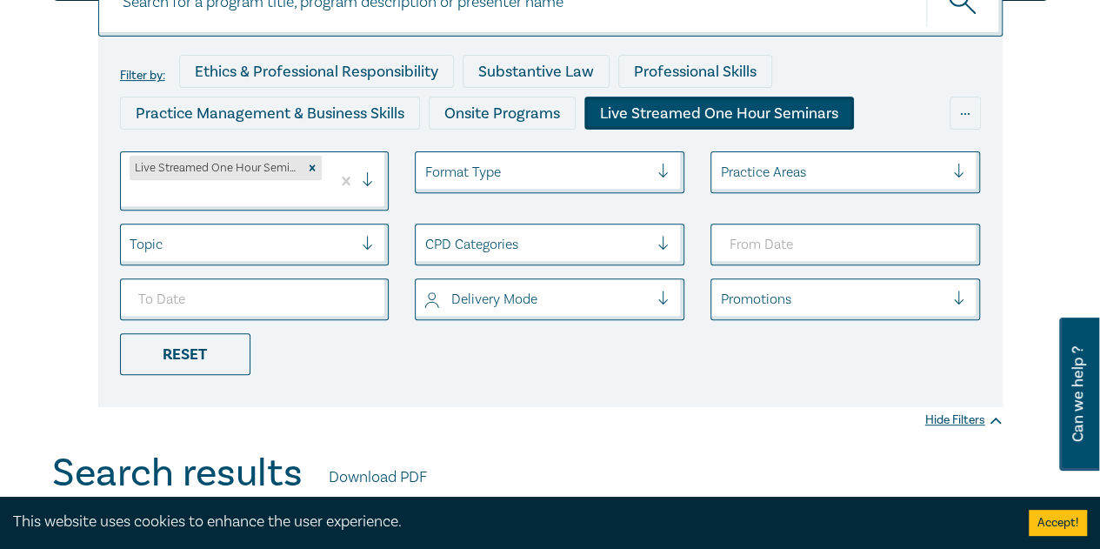
scroll to position [174, 0]
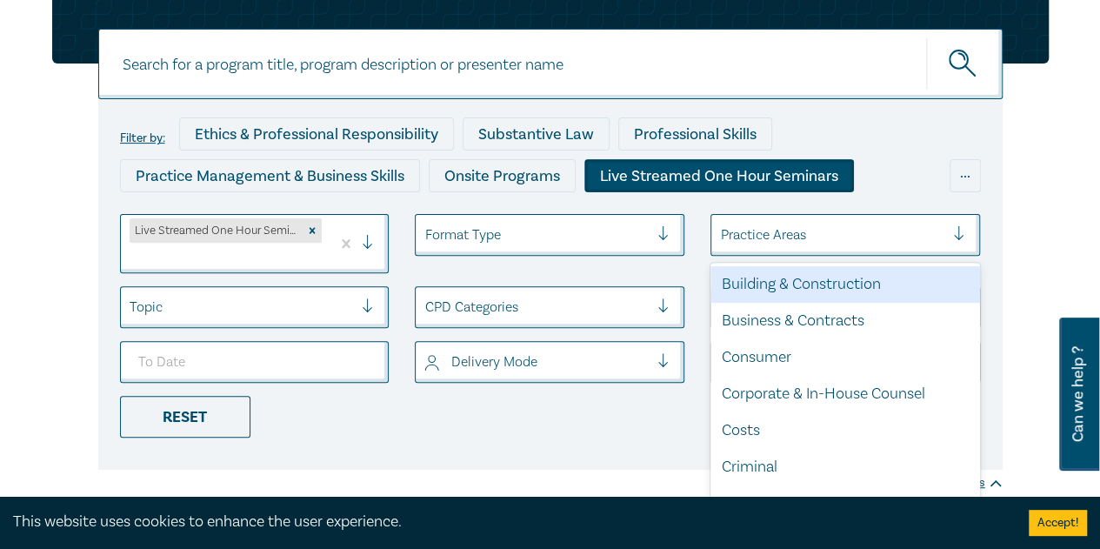
click at [962, 232] on div at bounding box center [966, 234] width 26 height 17
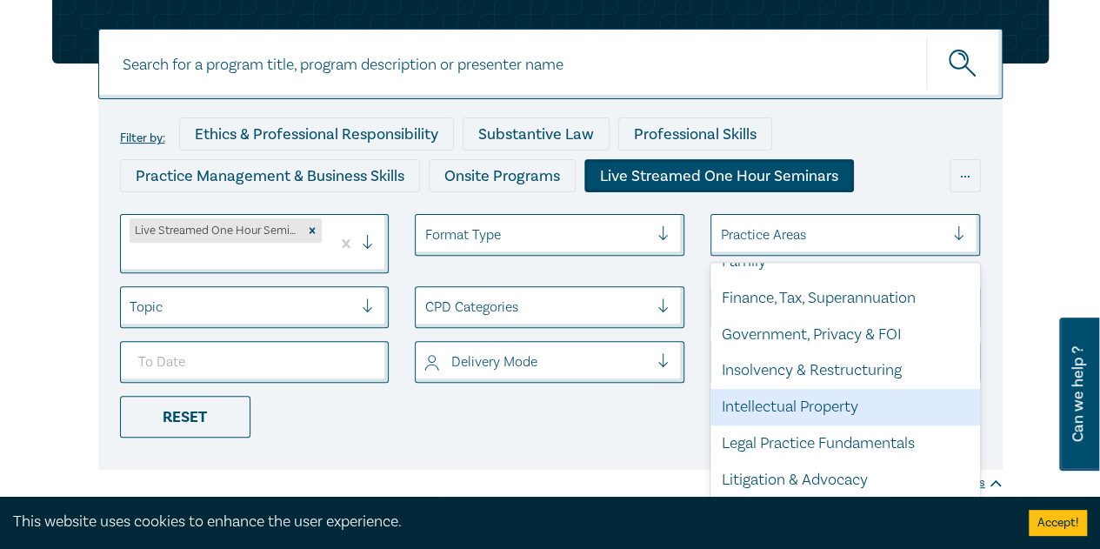
scroll to position [296, 0]
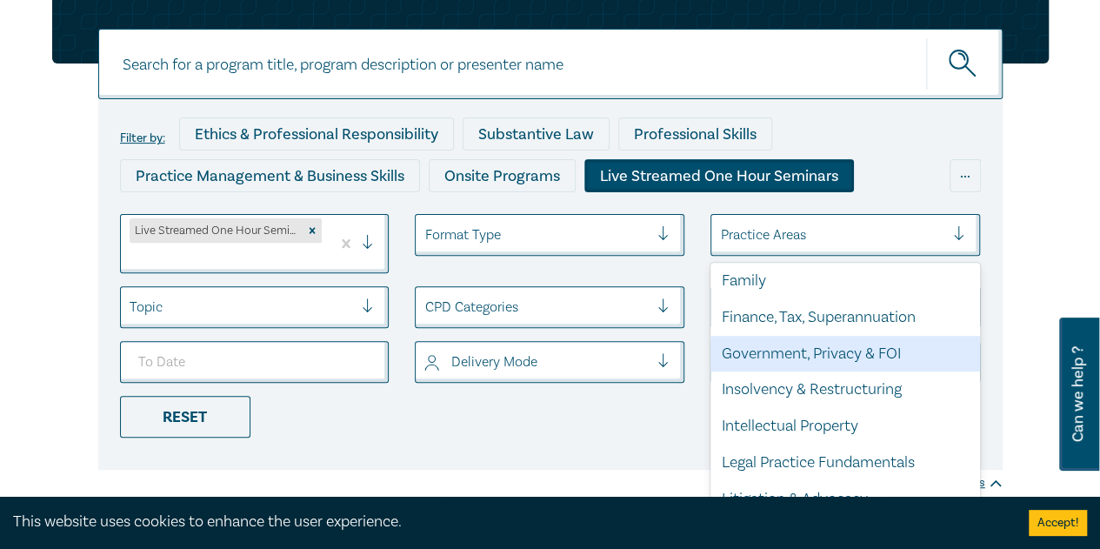
click at [561, 451] on div "Filter by: Ethics & Professional Responsibility Substantive Law Professional Sk…" at bounding box center [550, 284] width 904 height 370
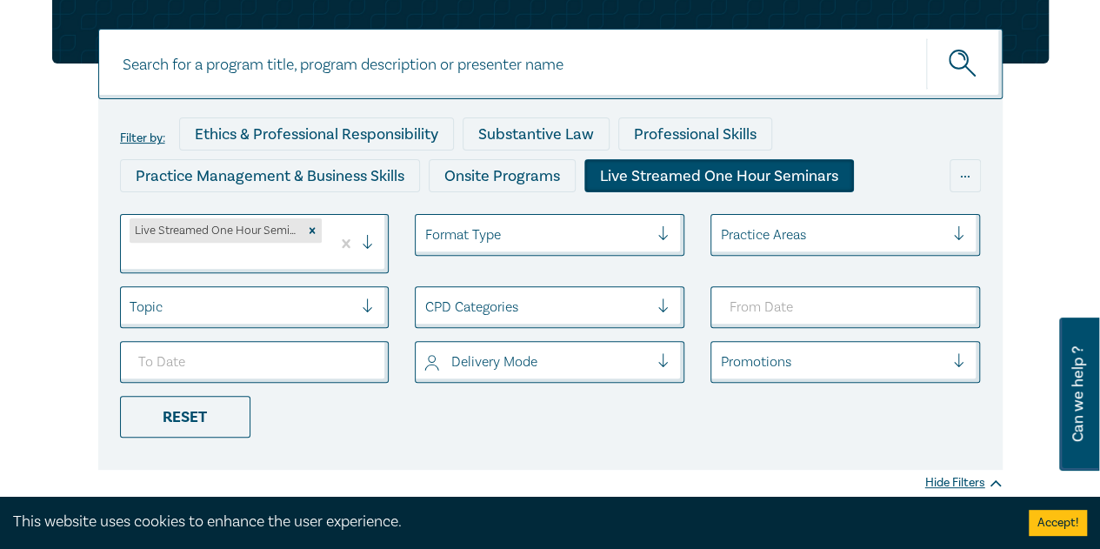
scroll to position [261, 0]
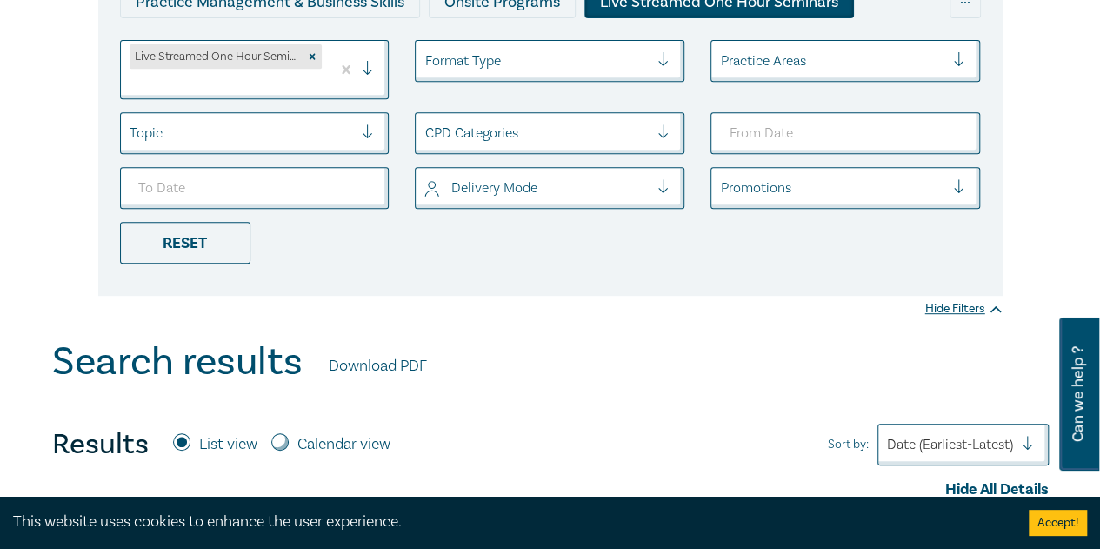
click at [585, 380] on div "Search results Download PDF" at bounding box center [550, 366] width 997 height 54
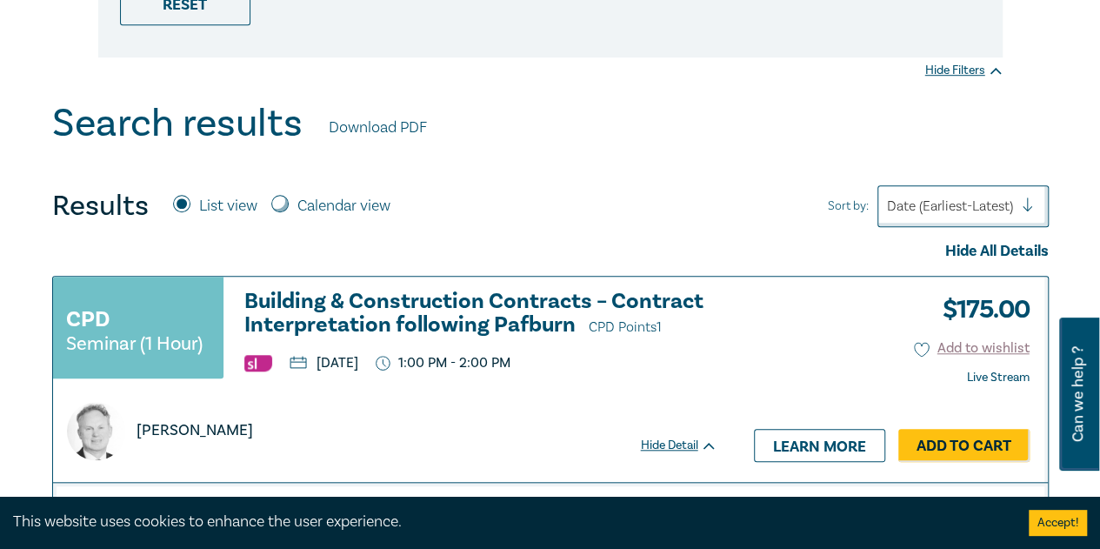
scroll to position [696, 0]
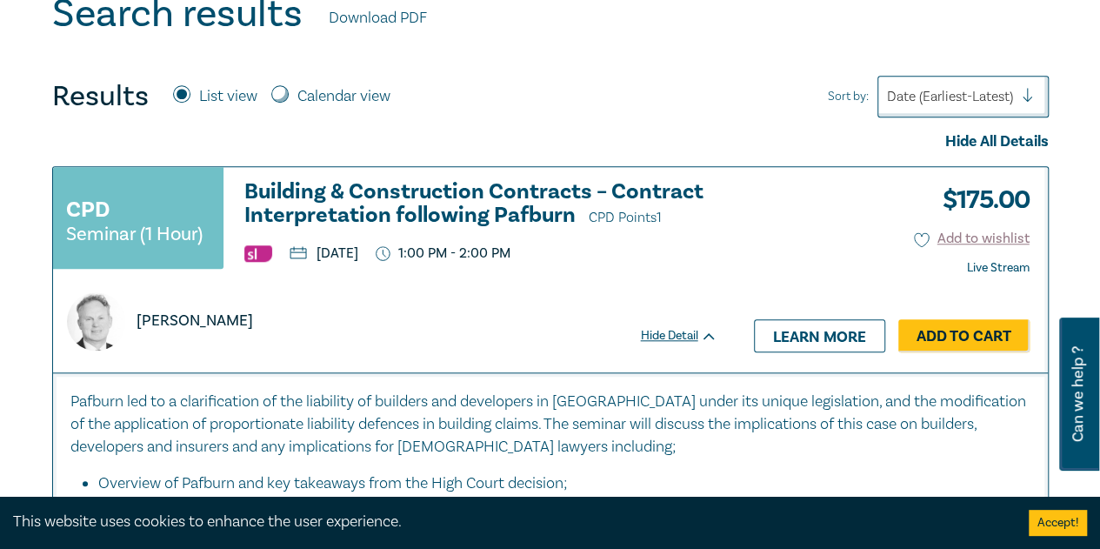
click at [570, 79] on div "Results List view Calendar view Sort by: Date (Earliest-Latest)" at bounding box center [550, 97] width 997 height 42
click at [579, 91] on div "Results List view Calendar view Sort by: Date (Earliest-Latest)" at bounding box center [550, 97] width 997 height 42
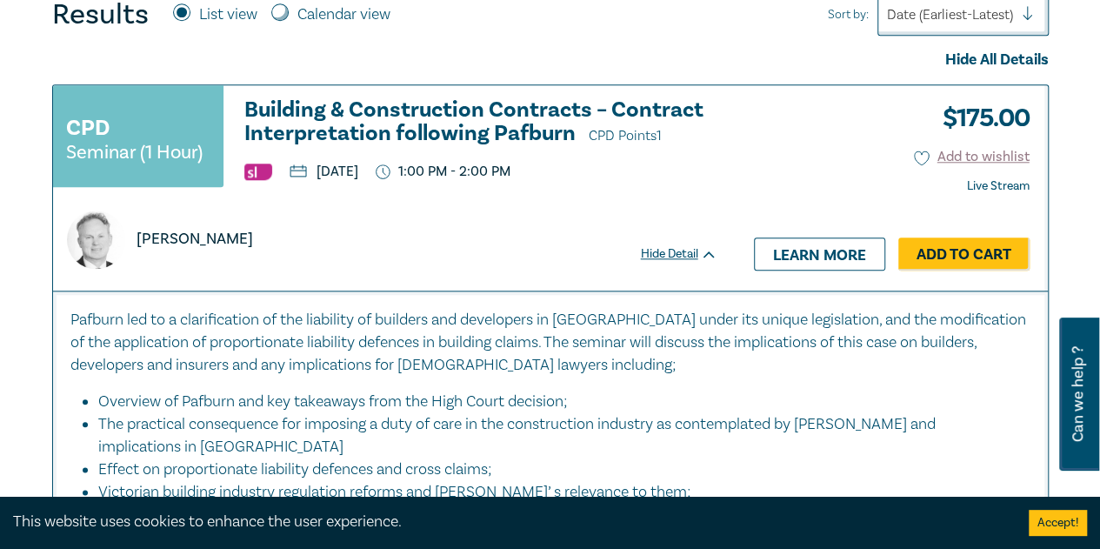
scroll to position [870, 0]
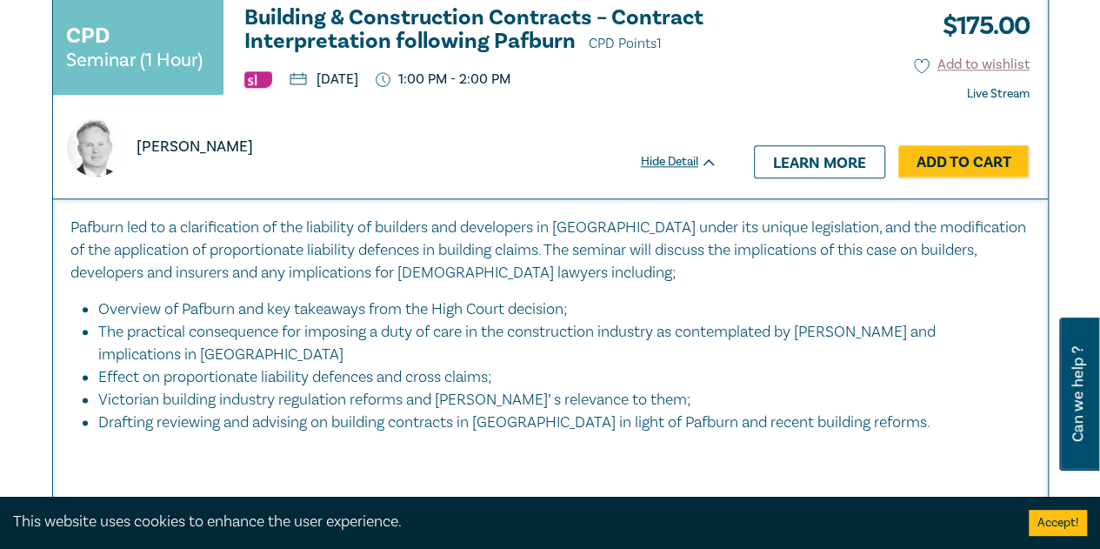
click at [337, 22] on h3 "Building & Construction Contracts – Contract Interpretation following Pafburn C…" at bounding box center [480, 31] width 473 height 50
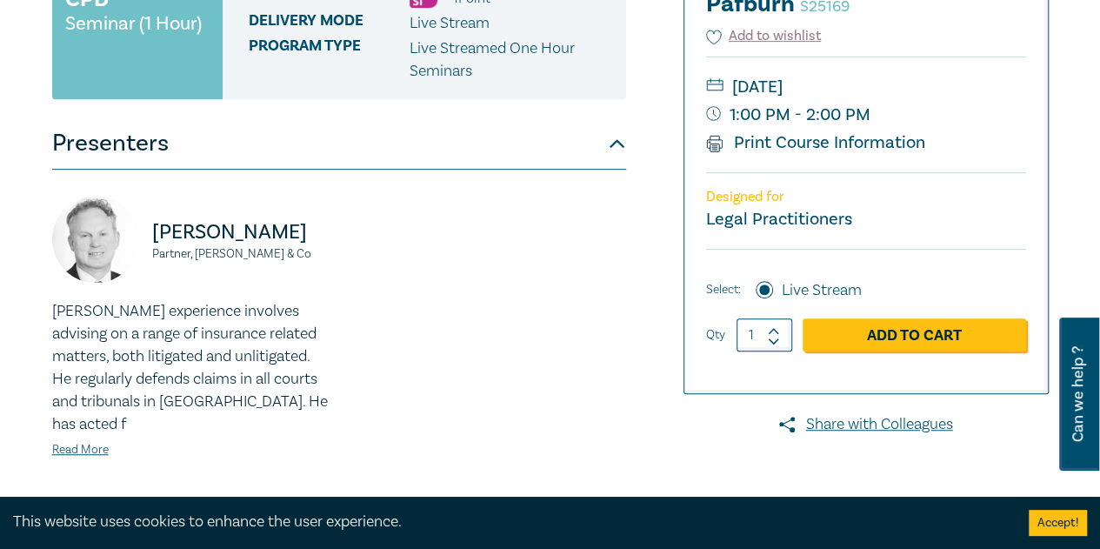
scroll to position [522, 0]
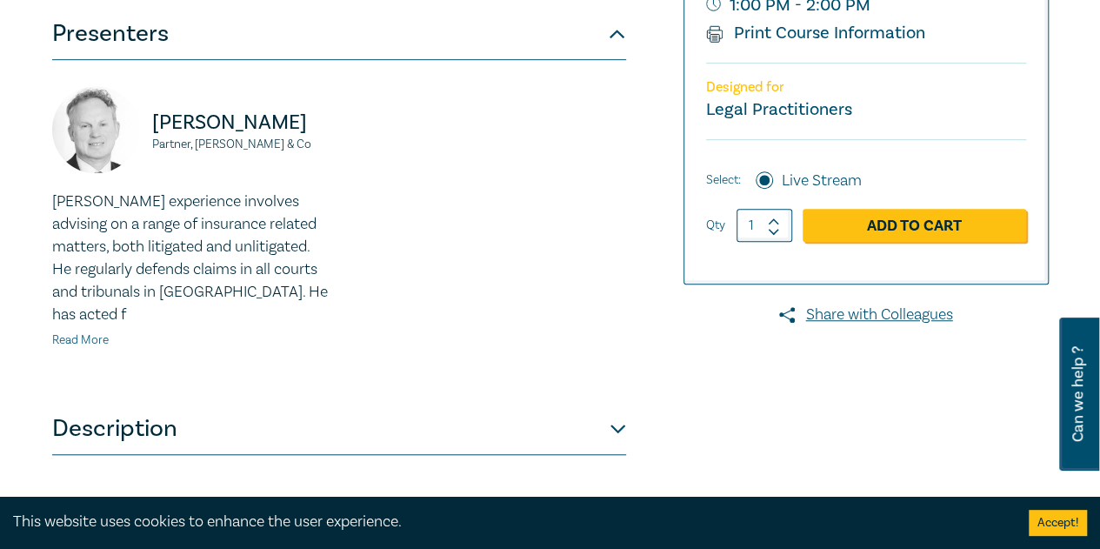
click at [104, 332] on link "Read More" at bounding box center [80, 340] width 57 height 16
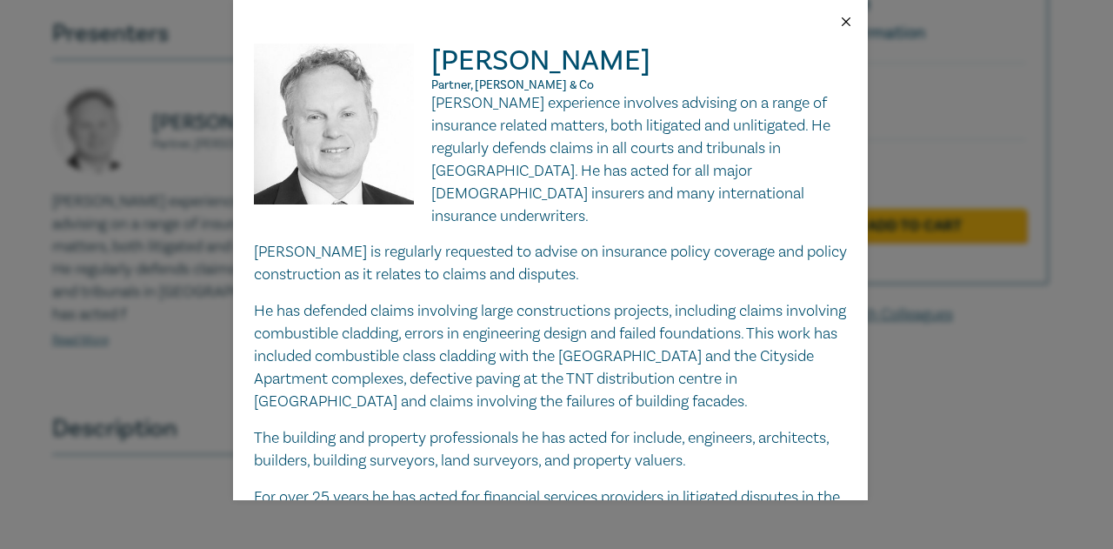
click at [845, 18] on button "Close" at bounding box center [846, 22] width 16 height 16
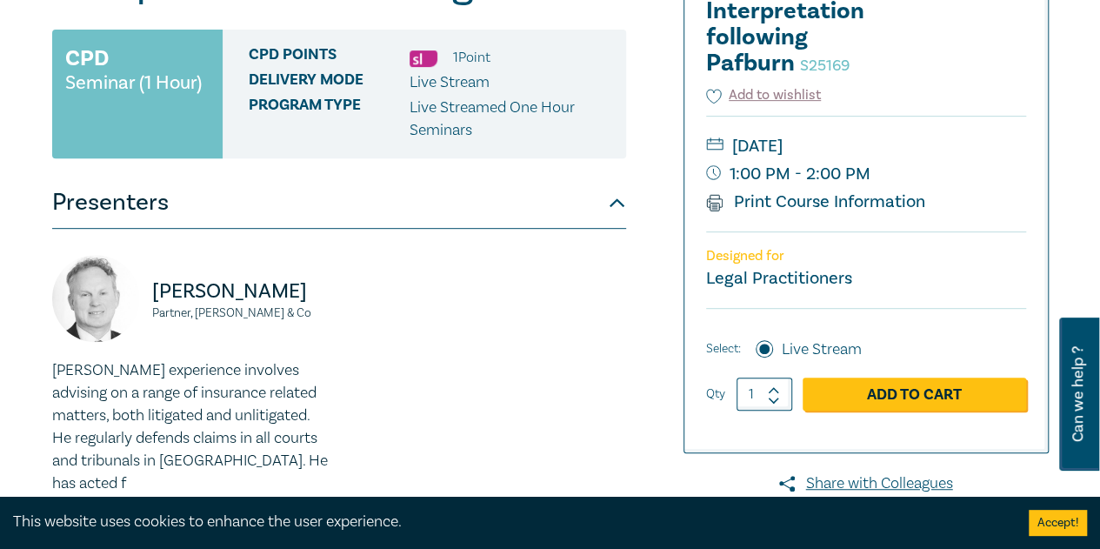
scroll to position [348, 0]
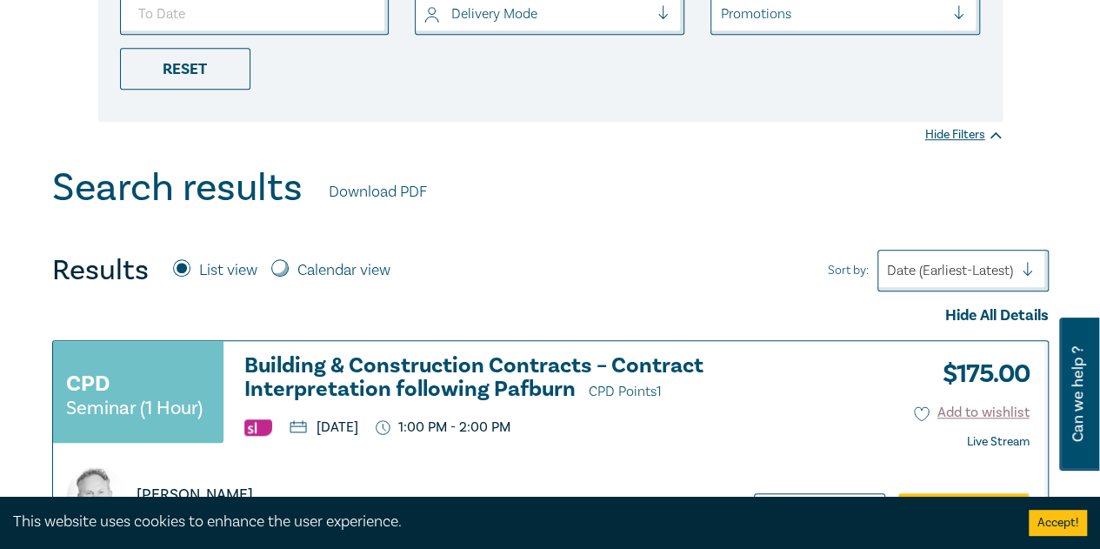
scroll to position [348, 0]
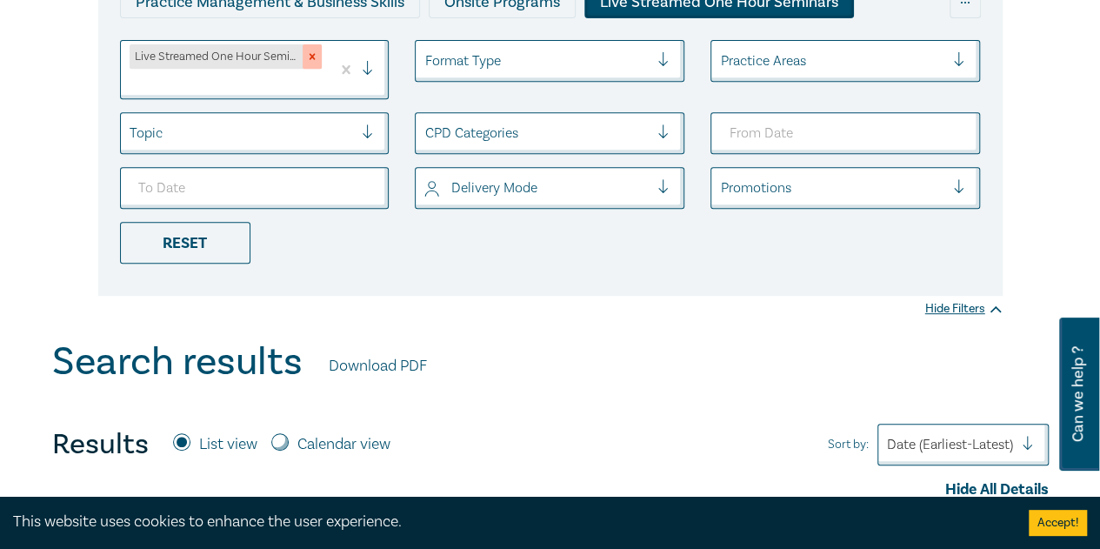
click at [315, 57] on icon "Remove Live Streamed One Hour Seminars" at bounding box center [312, 56] width 12 height 12
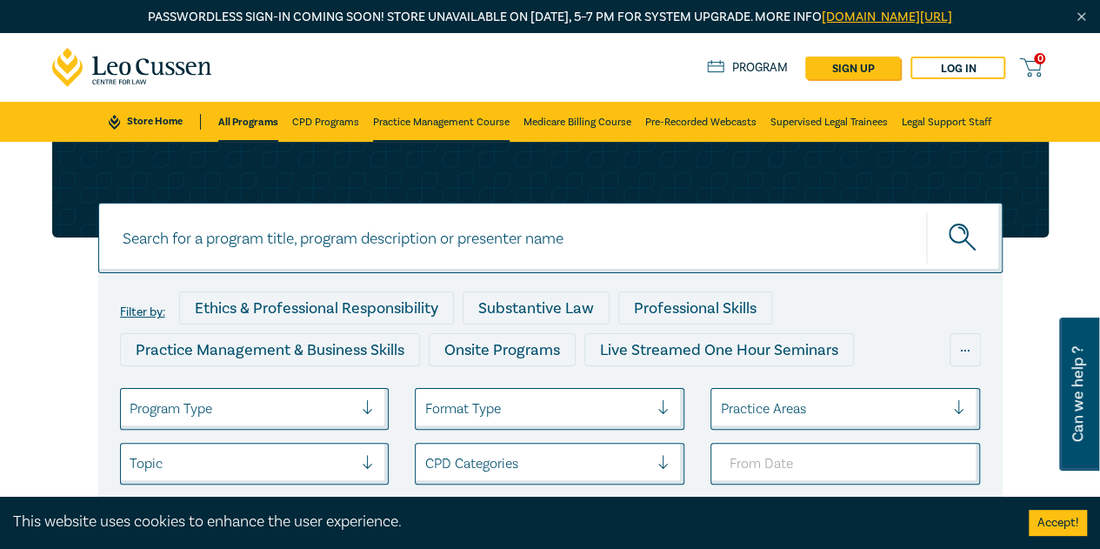
click at [425, 123] on link "Practice Management Course" at bounding box center [441, 122] width 137 height 40
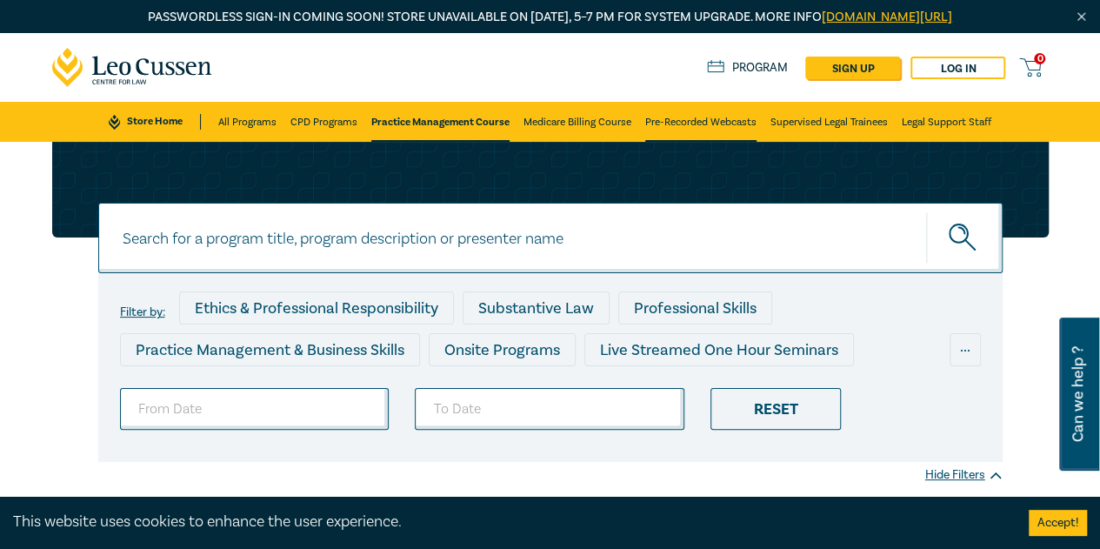
click at [702, 118] on link "Pre-Recorded Webcasts" at bounding box center [700, 122] width 111 height 40
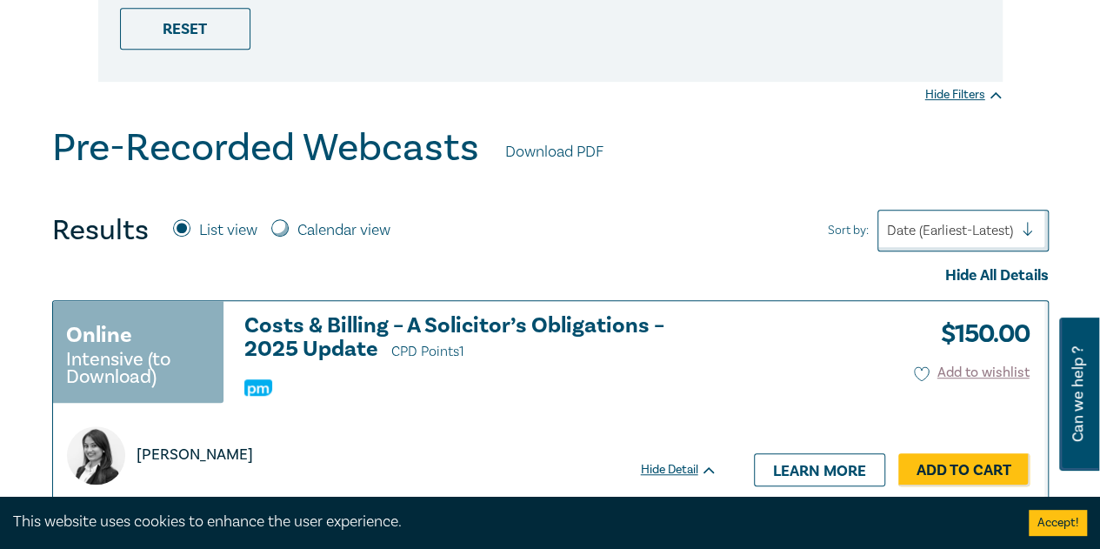
scroll to position [87, 0]
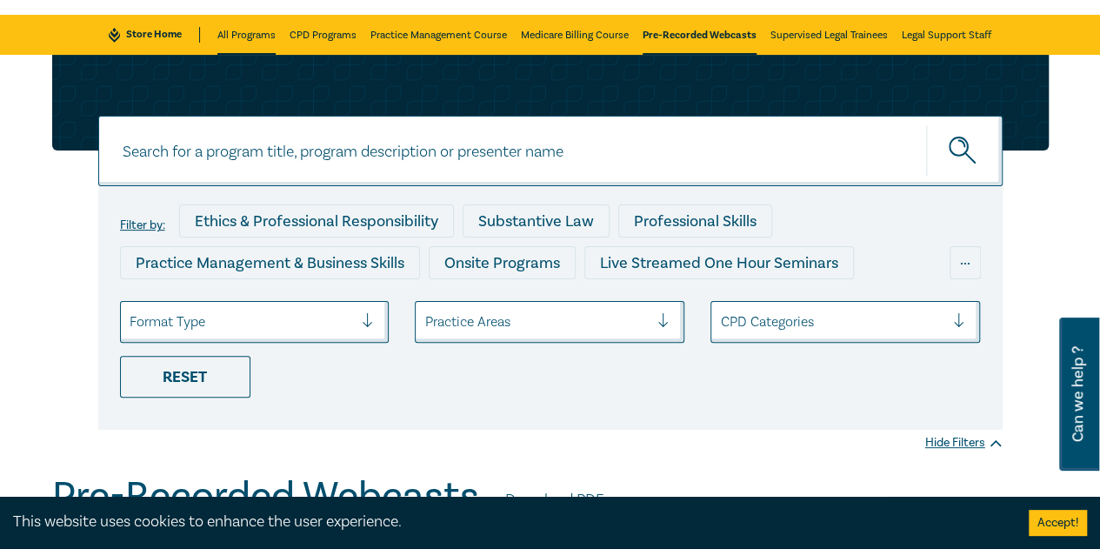
click at [243, 32] on link "All Programs" at bounding box center [246, 35] width 58 height 40
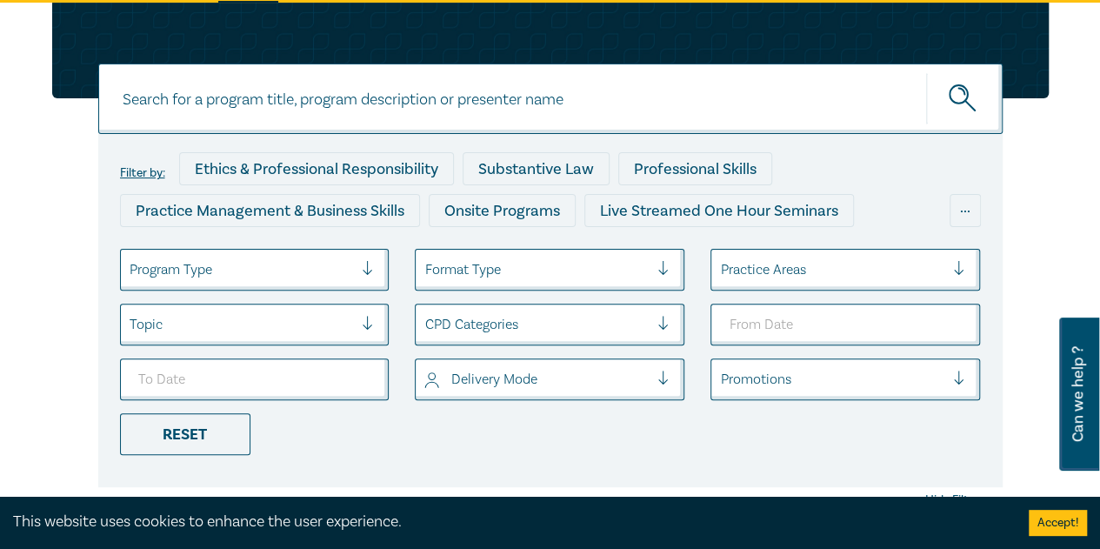
scroll to position [348, 0]
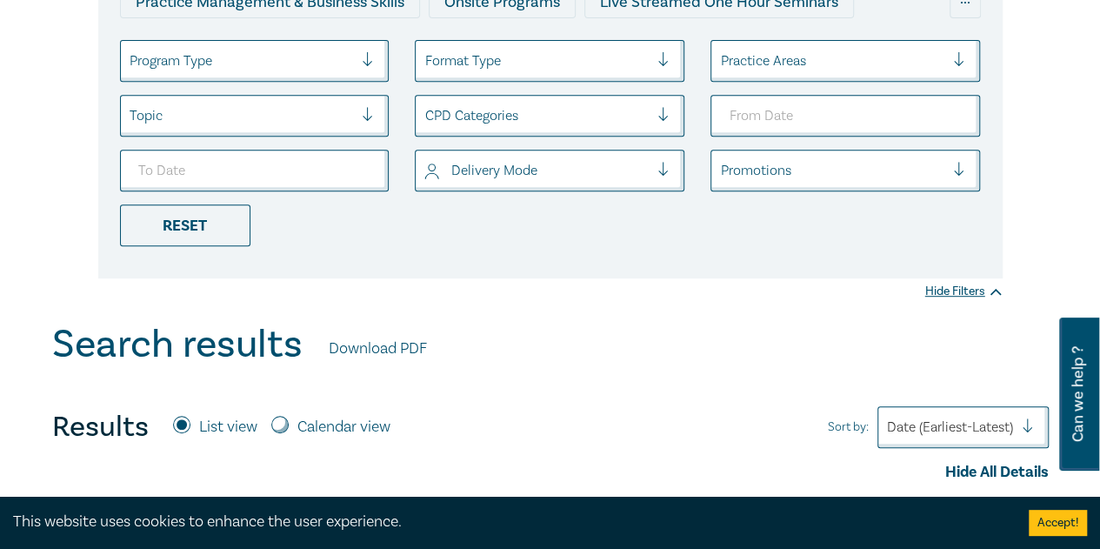
click at [363, 54] on div at bounding box center [375, 60] width 26 height 17
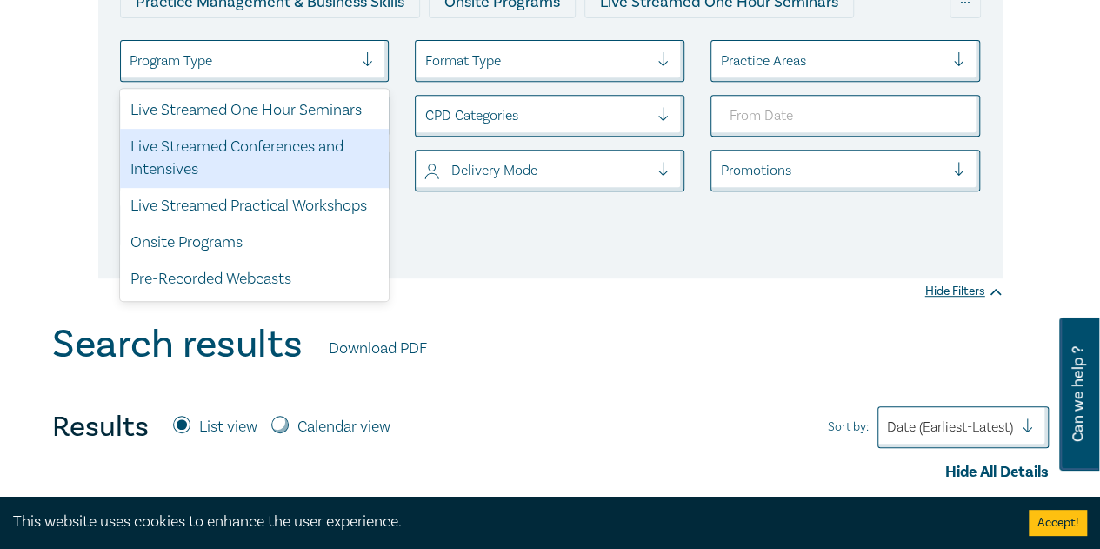
click at [268, 143] on div "Live Streamed Conferences and Intensives" at bounding box center [255, 158] width 270 height 59
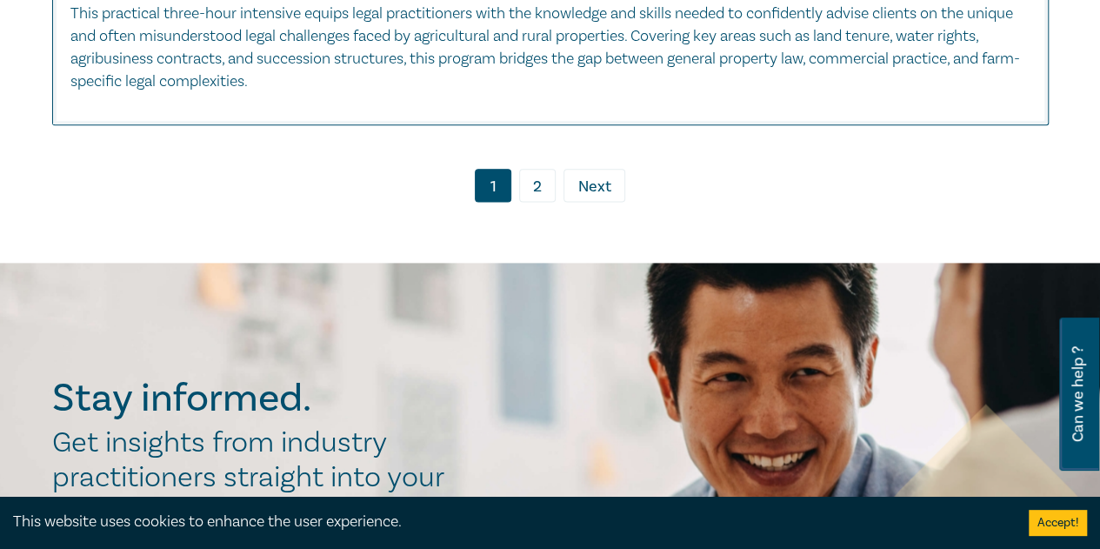
click at [536, 187] on link "2" at bounding box center [537, 185] width 37 height 33
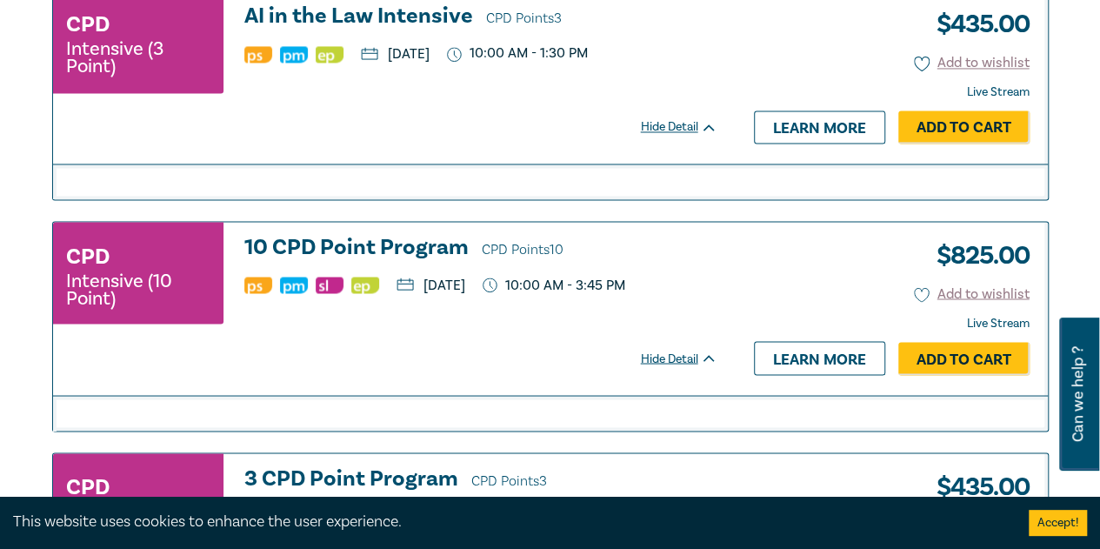
scroll to position [1395, 0]
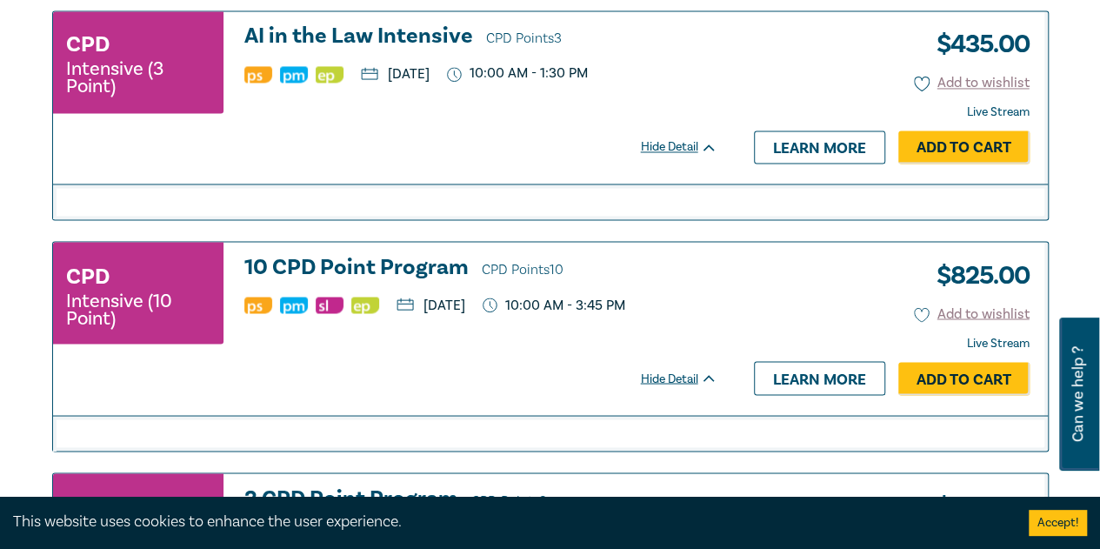
click at [423, 260] on h3 "10 CPD Point Program CPD Points 10" at bounding box center [480, 268] width 473 height 26
